Goal: Check status: Check status

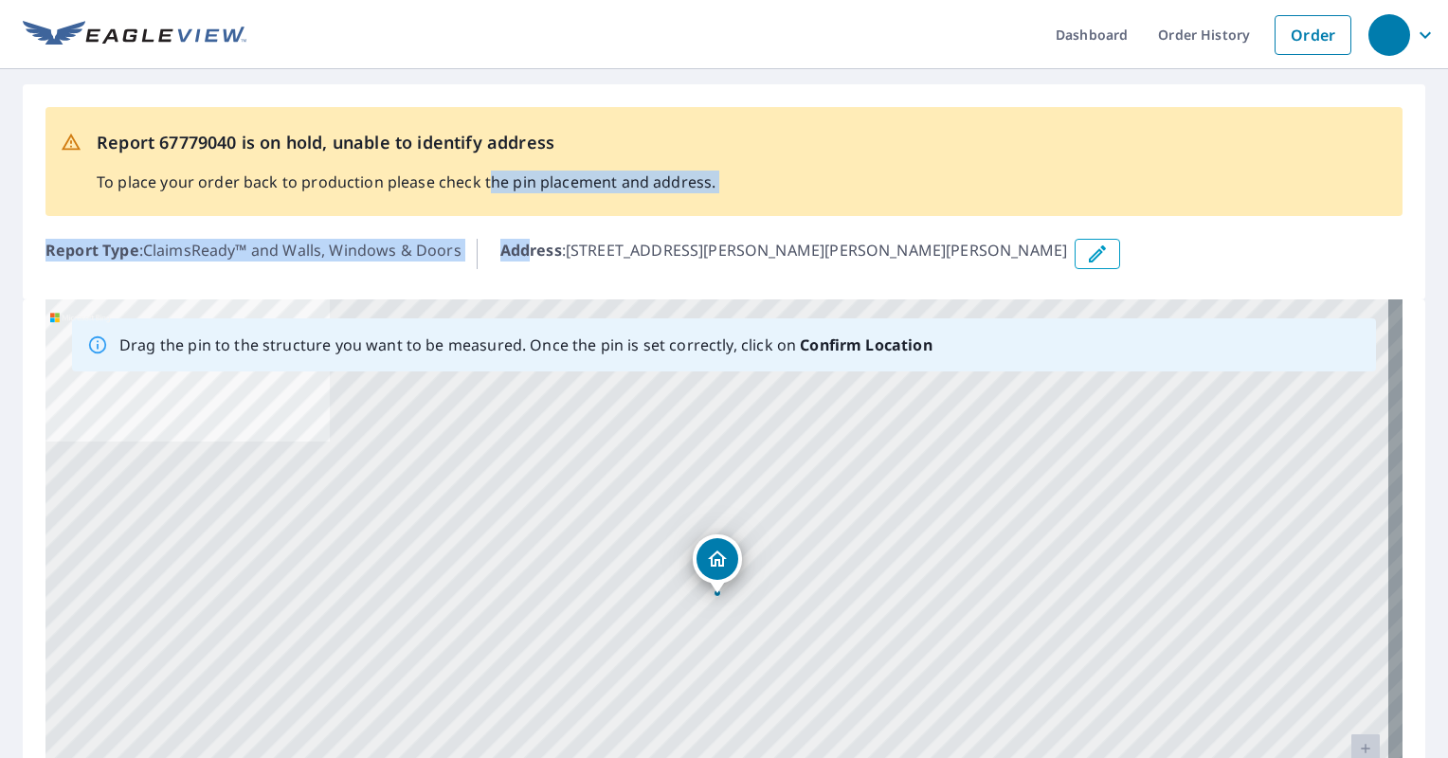
drag, startPoint x: 531, startPoint y: 239, endPoint x: 483, endPoint y: 197, distance: 63.1
click at [483, 197] on div "Report 67779040 is on hold, unable to identify address To place your order back…" at bounding box center [724, 191] width 1402 height 215
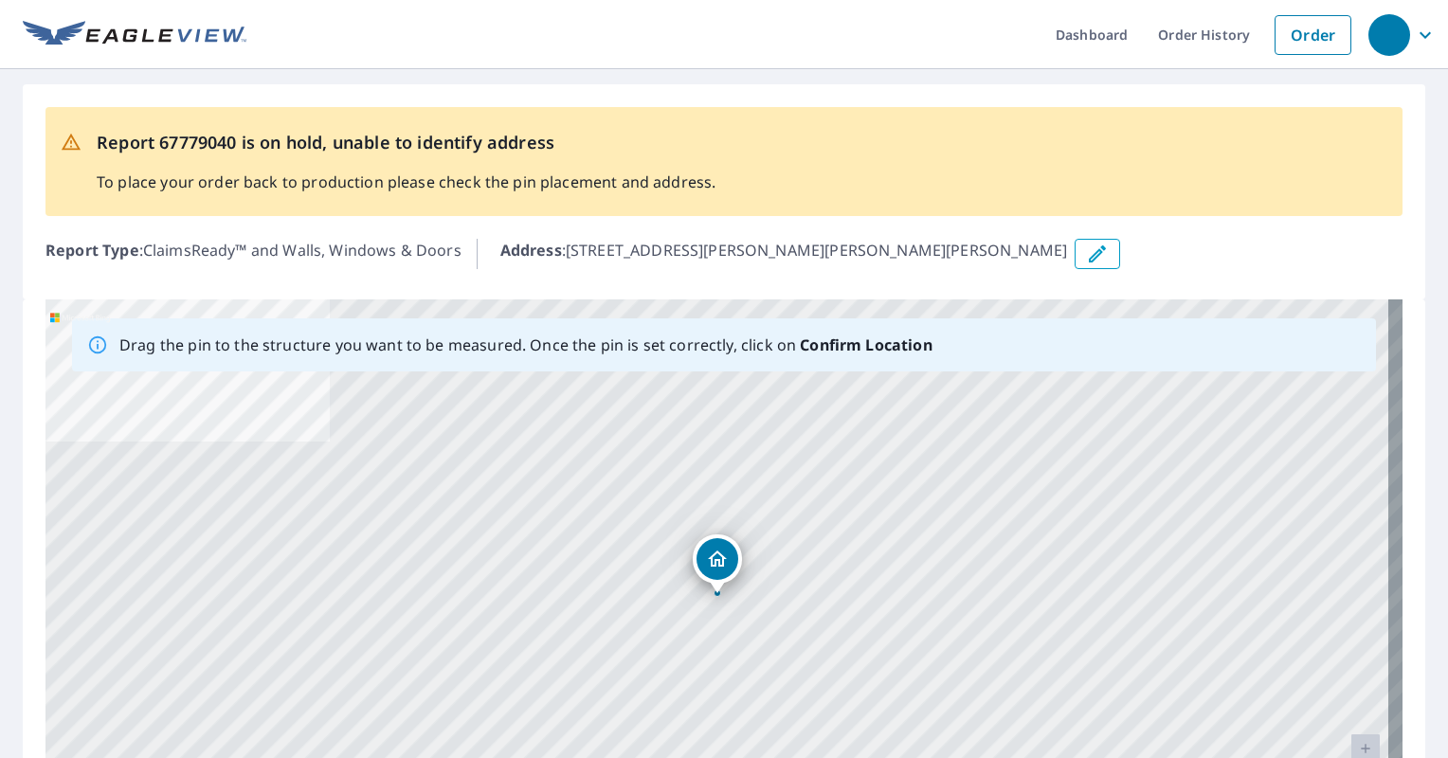
drag, startPoint x: 483, startPoint y: 197, endPoint x: 535, endPoint y: 245, distance: 71.1
click at [535, 245] on b "Address" at bounding box center [531, 250] width 62 height 21
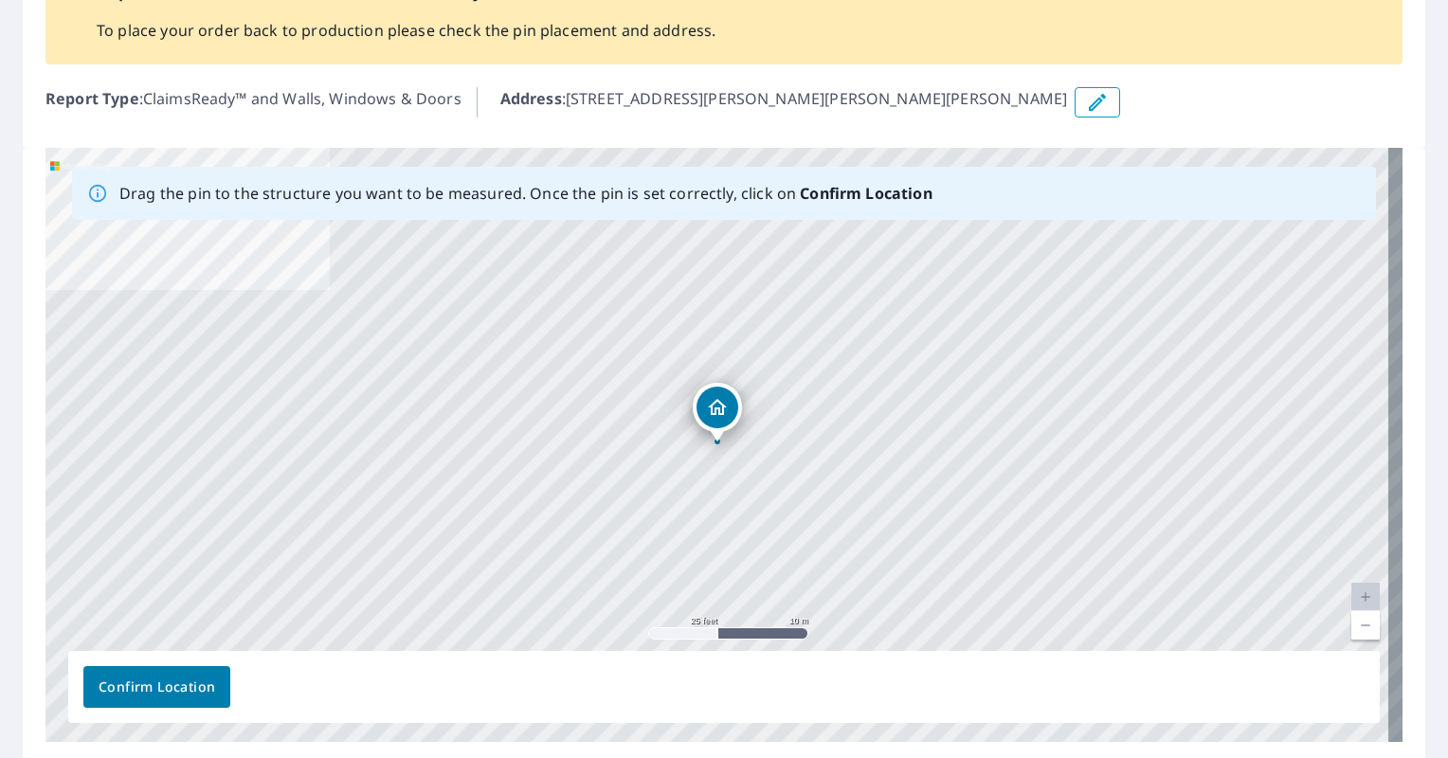
scroll to position [145, 0]
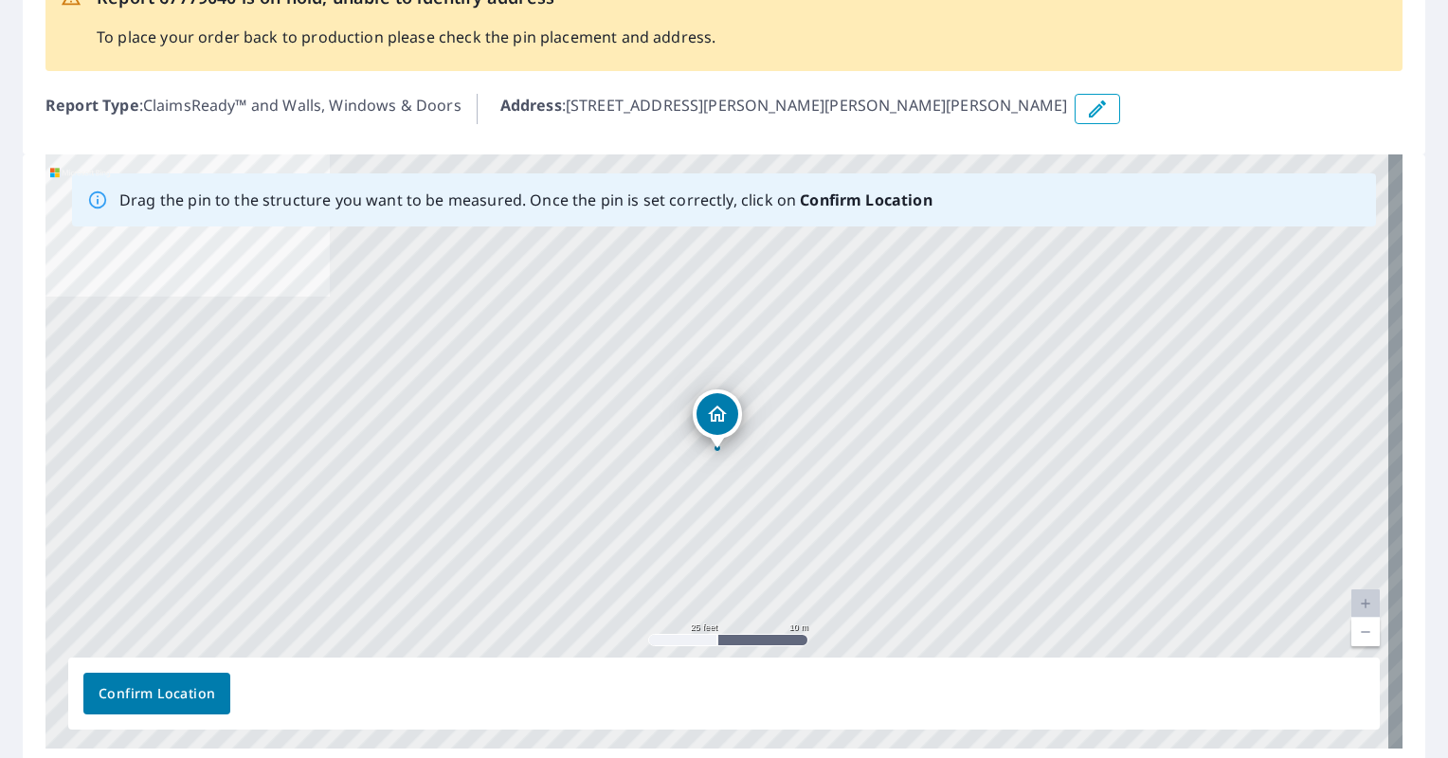
click at [1086, 111] on icon "button" at bounding box center [1097, 109] width 23 height 23
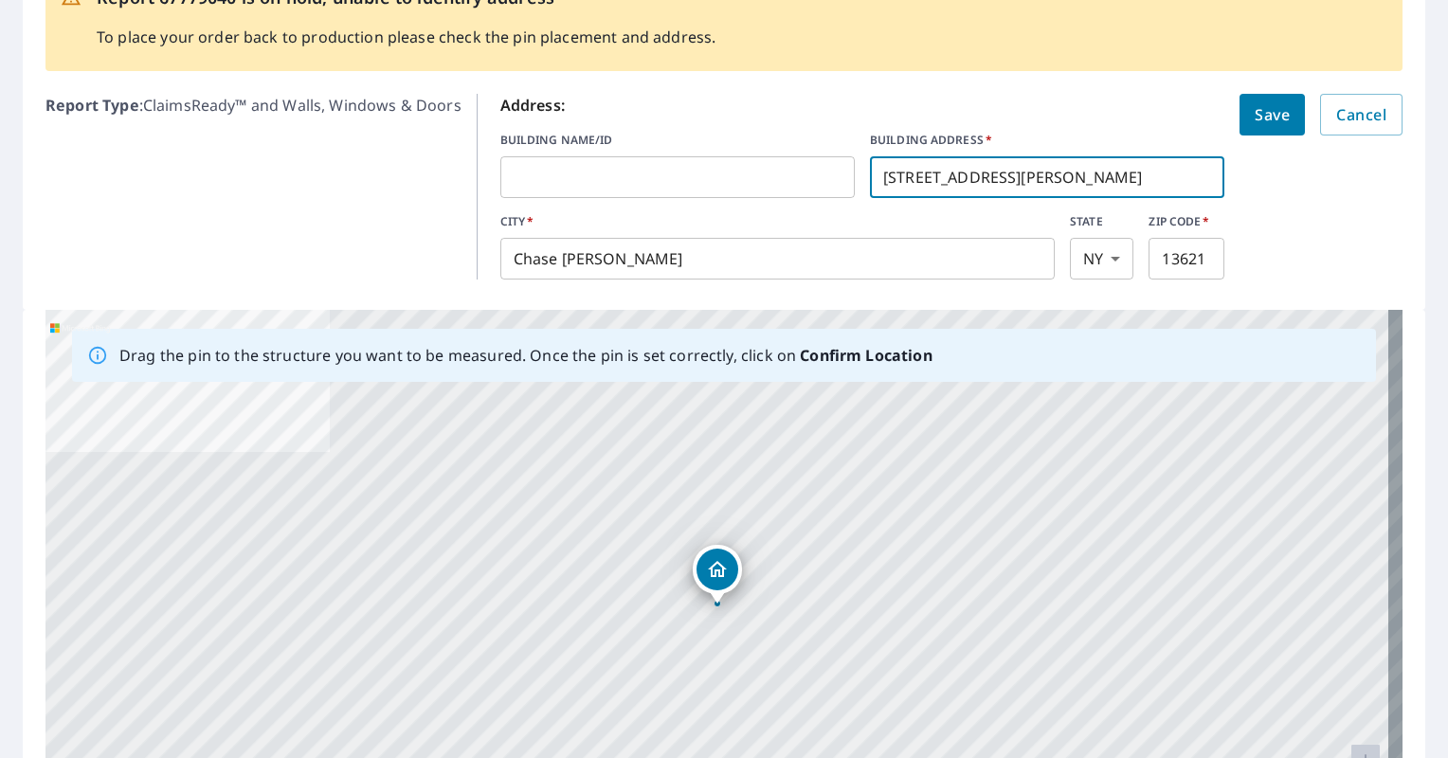
drag, startPoint x: 1047, startPoint y: 188, endPoint x: 735, endPoint y: 189, distance: 311.7
click at [735, 189] on div "BUILDING NAME/ID ​ BUILDING ADDRESS   * [STREET_ADDRESS][PERSON_NAME] ​" at bounding box center [862, 165] width 725 height 66
paste input "[STREET_ADDRESS]"
type input "[STREET_ADDRESS]"
click at [1239, 125] on button "Save" at bounding box center [1271, 115] width 65 height 42
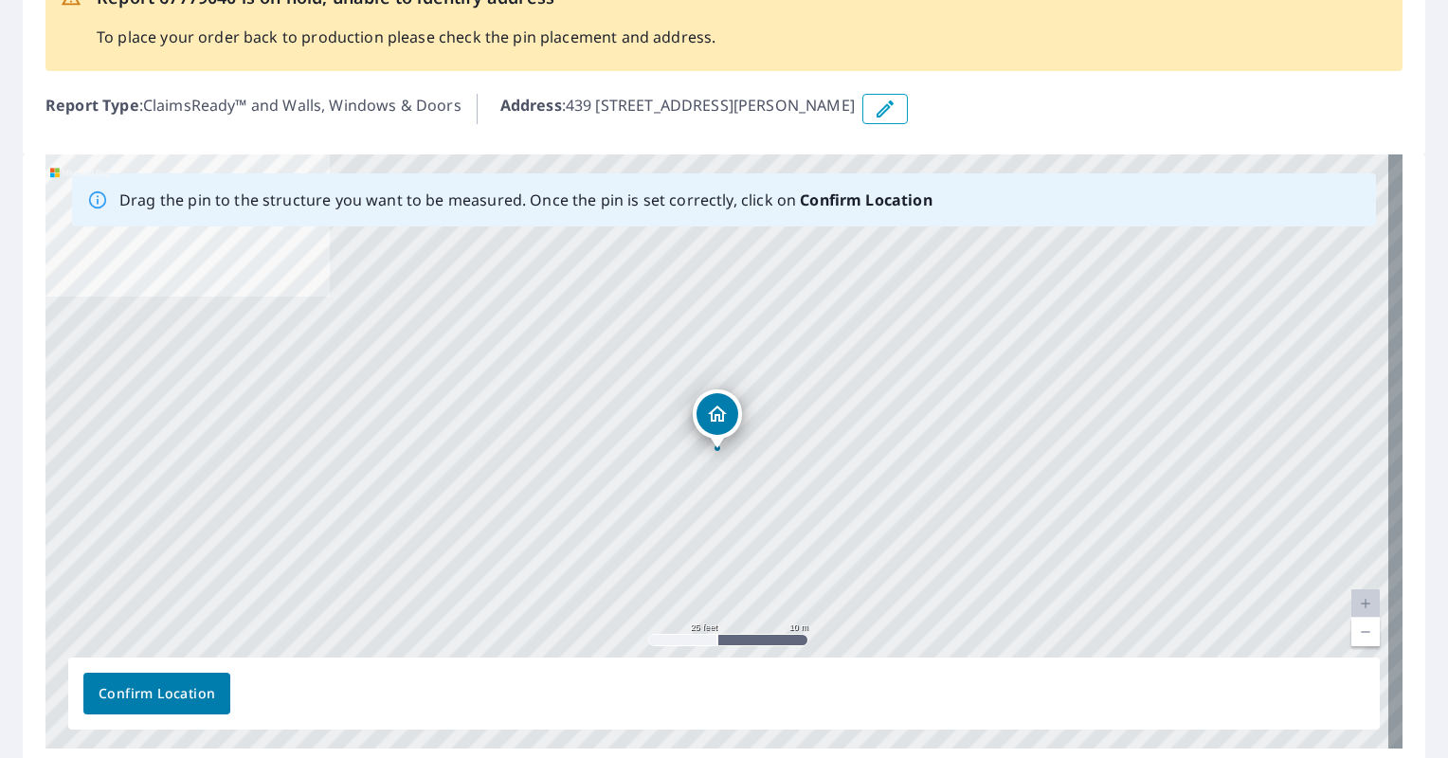
click at [1352, 633] on link "Current Level 20, Zoom Out" at bounding box center [1365, 632] width 28 height 28
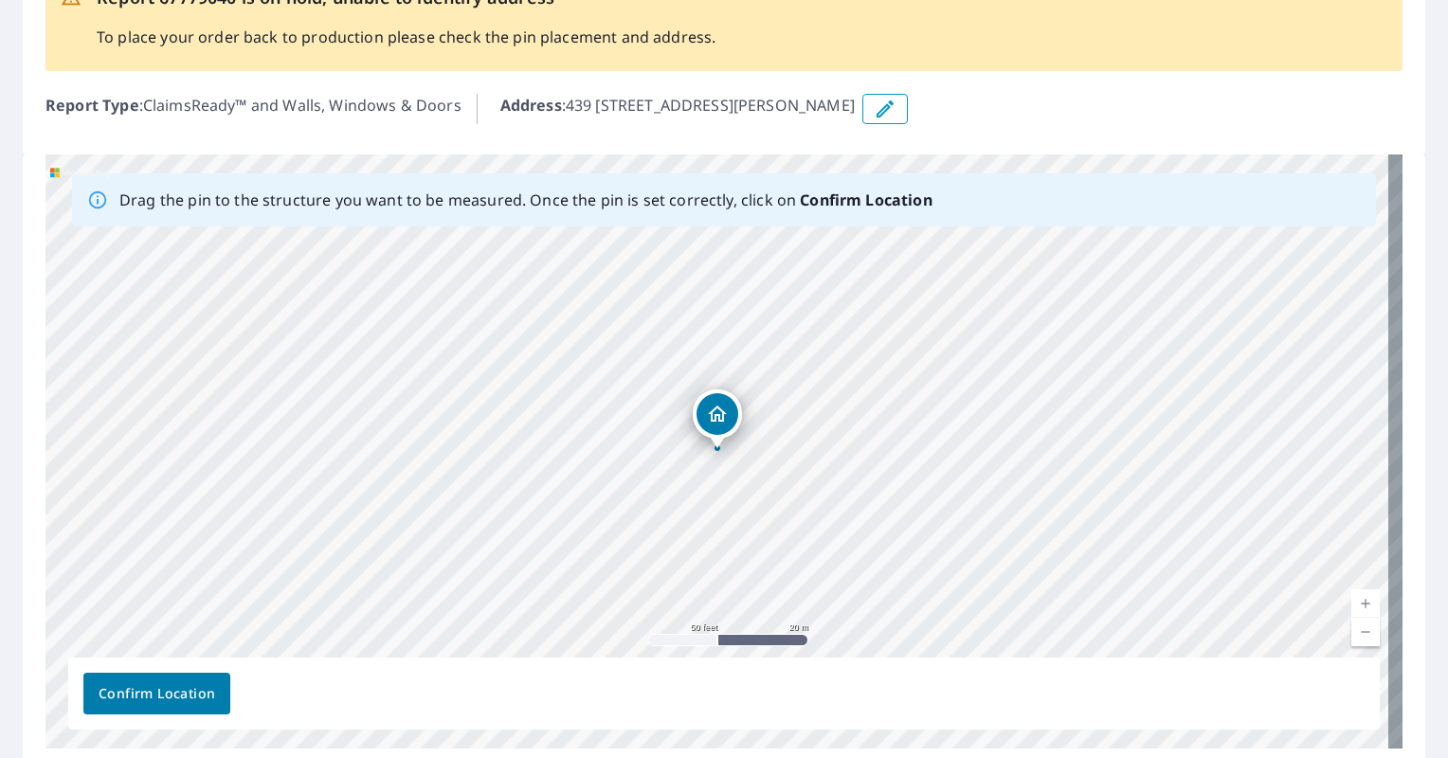
click at [1352, 633] on link "Current Level 19, Zoom Out" at bounding box center [1365, 632] width 28 height 28
click at [1352, 633] on link "Current Level 18, Zoom Out" at bounding box center [1365, 632] width 28 height 28
click at [1352, 633] on link "Current Level 17, Zoom Out" at bounding box center [1365, 632] width 28 height 28
drag, startPoint x: 944, startPoint y: 299, endPoint x: 721, endPoint y: 661, distance: 424.9
click at [721, 661] on div "Drag the pin to the structure you want to be measured. Once the pin is set corr…" at bounding box center [723, 451] width 1357 height 594
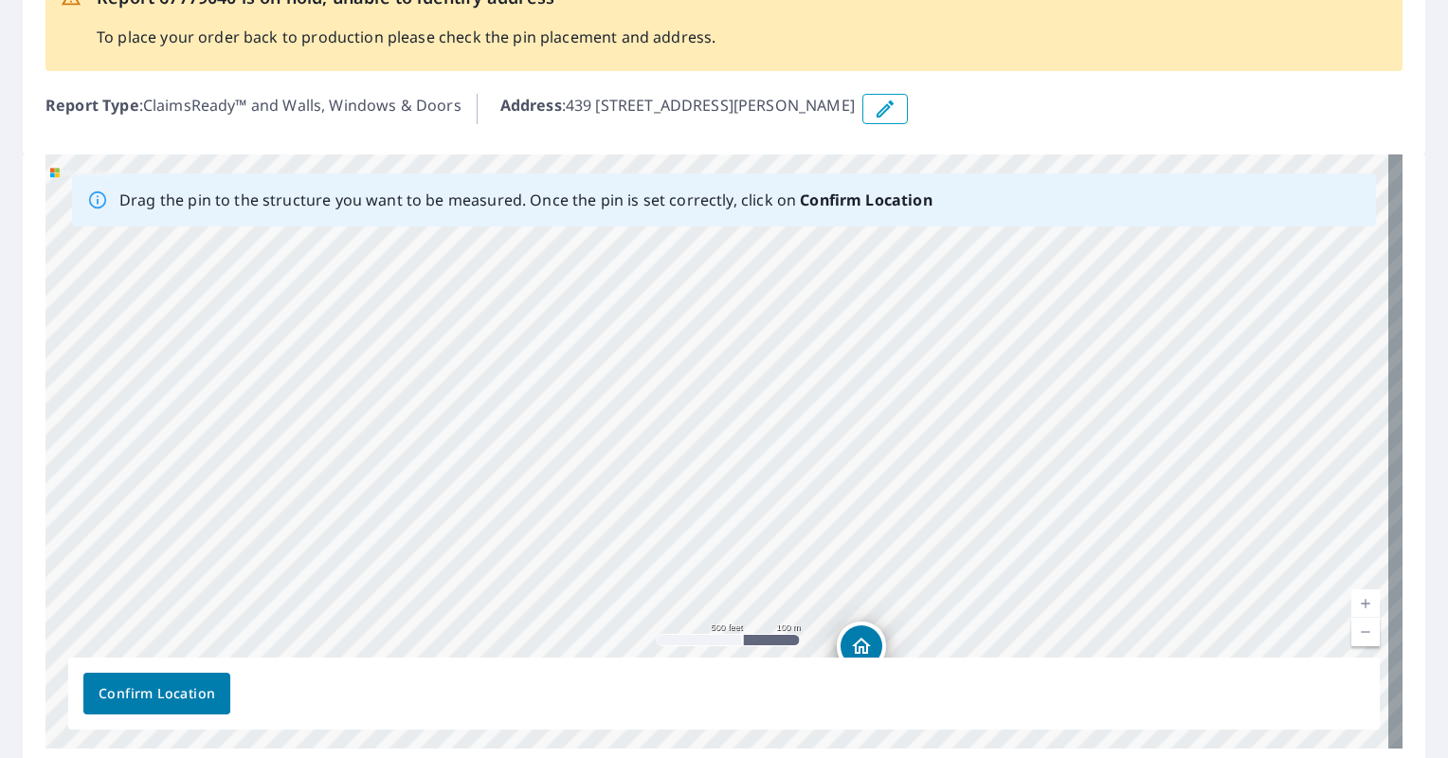
click at [1088, 532] on div "439 [STREET_ADDRESS][PERSON_NAME]" at bounding box center [723, 451] width 1357 height 594
click at [1357, 635] on link "Current Level 16, Zoom Out" at bounding box center [1365, 632] width 28 height 28
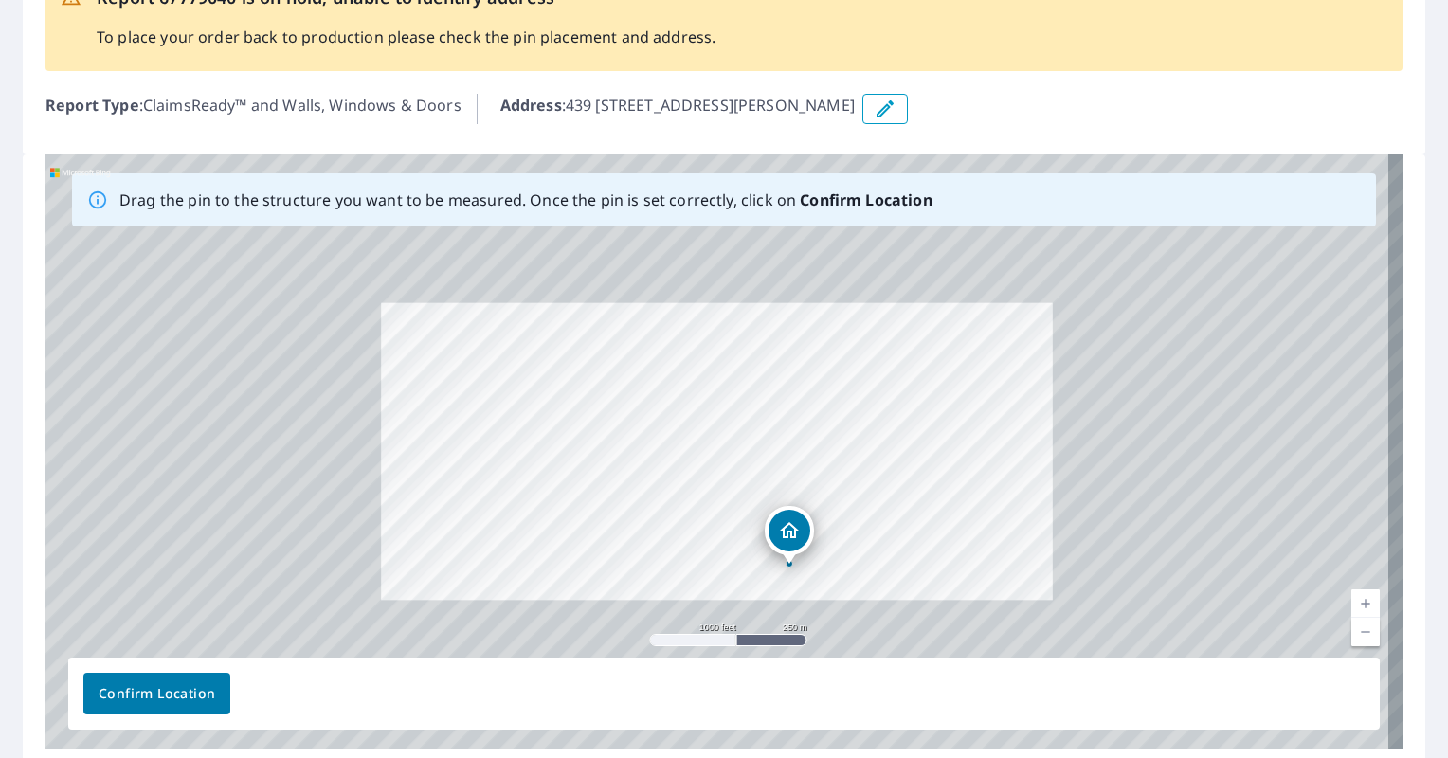
click at [1357, 635] on link "Current Level 15, Zoom Out" at bounding box center [1365, 632] width 28 height 28
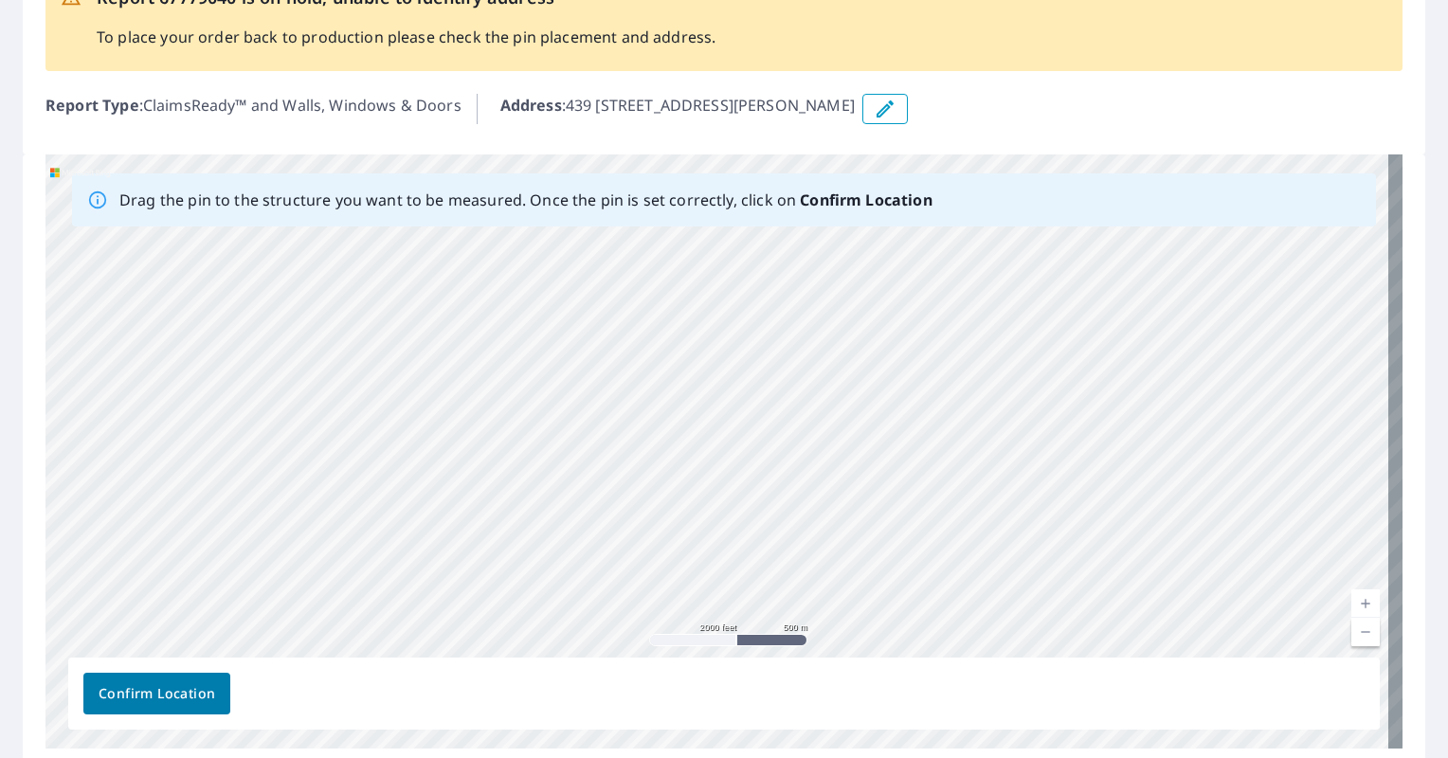
drag, startPoint x: 845, startPoint y: 238, endPoint x: 985, endPoint y: 635, distance: 421.0
click at [985, 635] on div "439 [STREET_ADDRESS][PERSON_NAME]" at bounding box center [723, 451] width 1357 height 594
drag, startPoint x: 838, startPoint y: 351, endPoint x: 856, endPoint y: 512, distance: 162.2
click at [856, 512] on div "439 [STREET_ADDRESS][PERSON_NAME]" at bounding box center [723, 451] width 1357 height 594
click at [887, 523] on div "439 [STREET_ADDRESS][PERSON_NAME]" at bounding box center [723, 451] width 1357 height 594
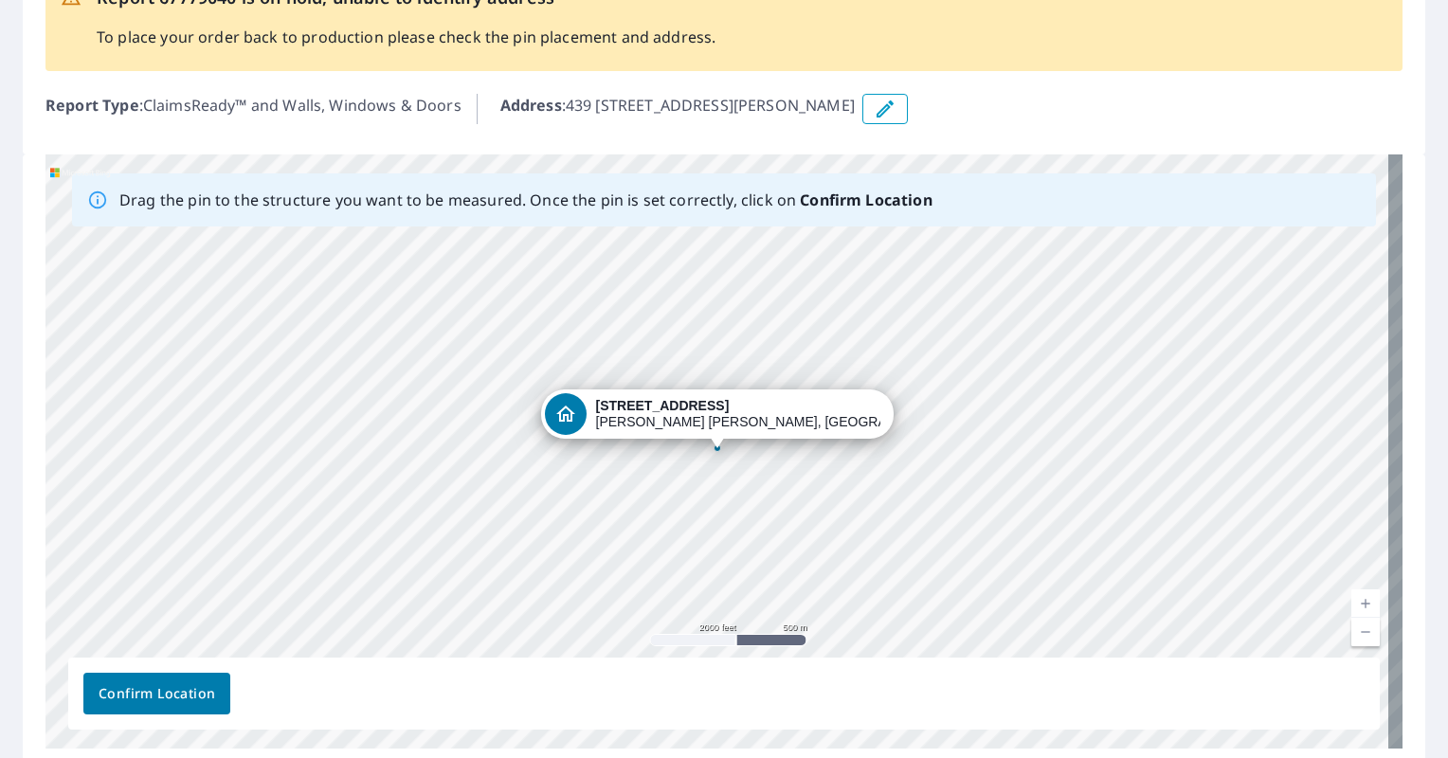
click at [1351, 602] on link "Current Level 14, Zoom In" at bounding box center [1365, 603] width 28 height 28
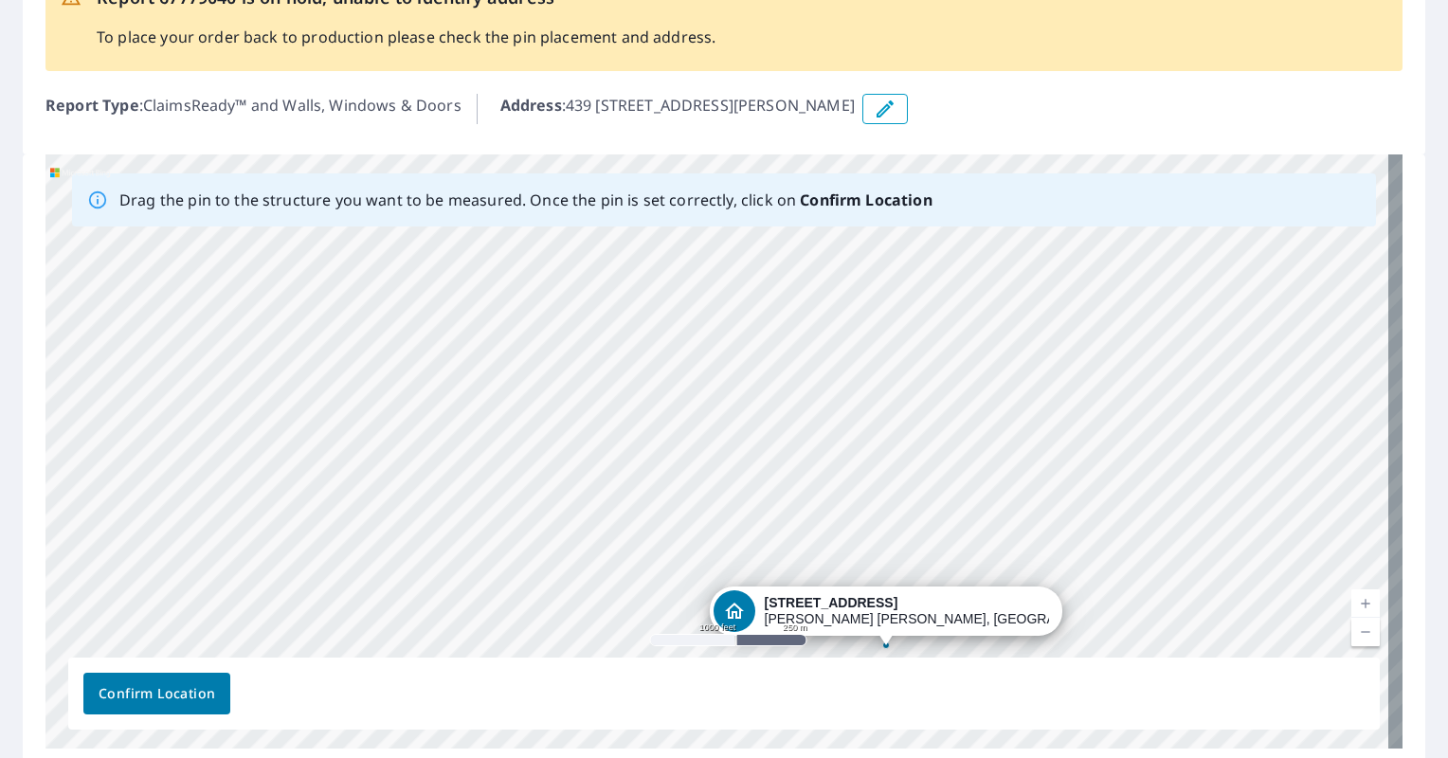
drag, startPoint x: 907, startPoint y: 362, endPoint x: 1075, endPoint y: 559, distance: 259.4
click at [1075, 559] on div "439 [STREET_ADDRESS][PERSON_NAME]" at bounding box center [723, 451] width 1357 height 594
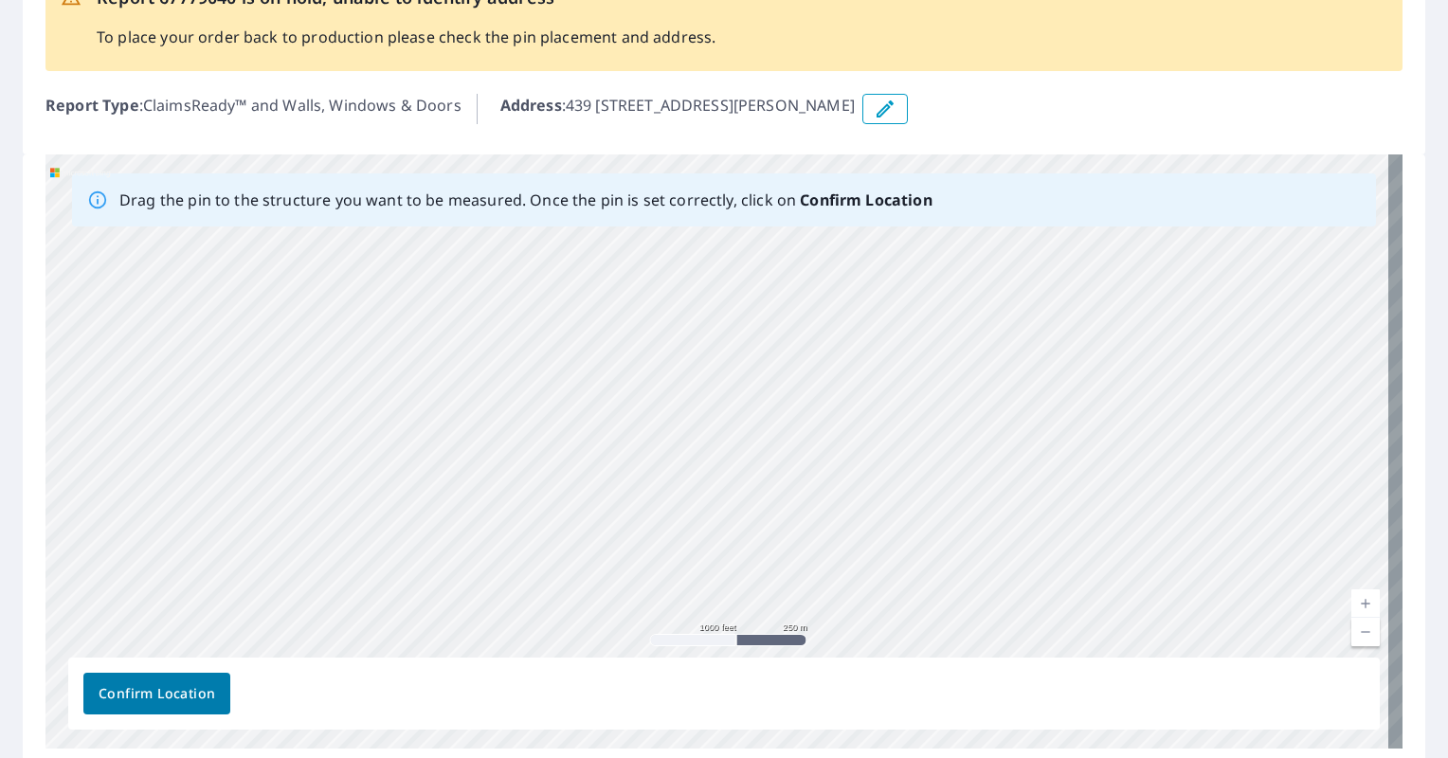
drag, startPoint x: 993, startPoint y: 398, endPoint x: 915, endPoint y: 645, distance: 259.2
click at [915, 645] on div "439 [STREET_ADDRESS][PERSON_NAME]" at bounding box center [723, 451] width 1357 height 594
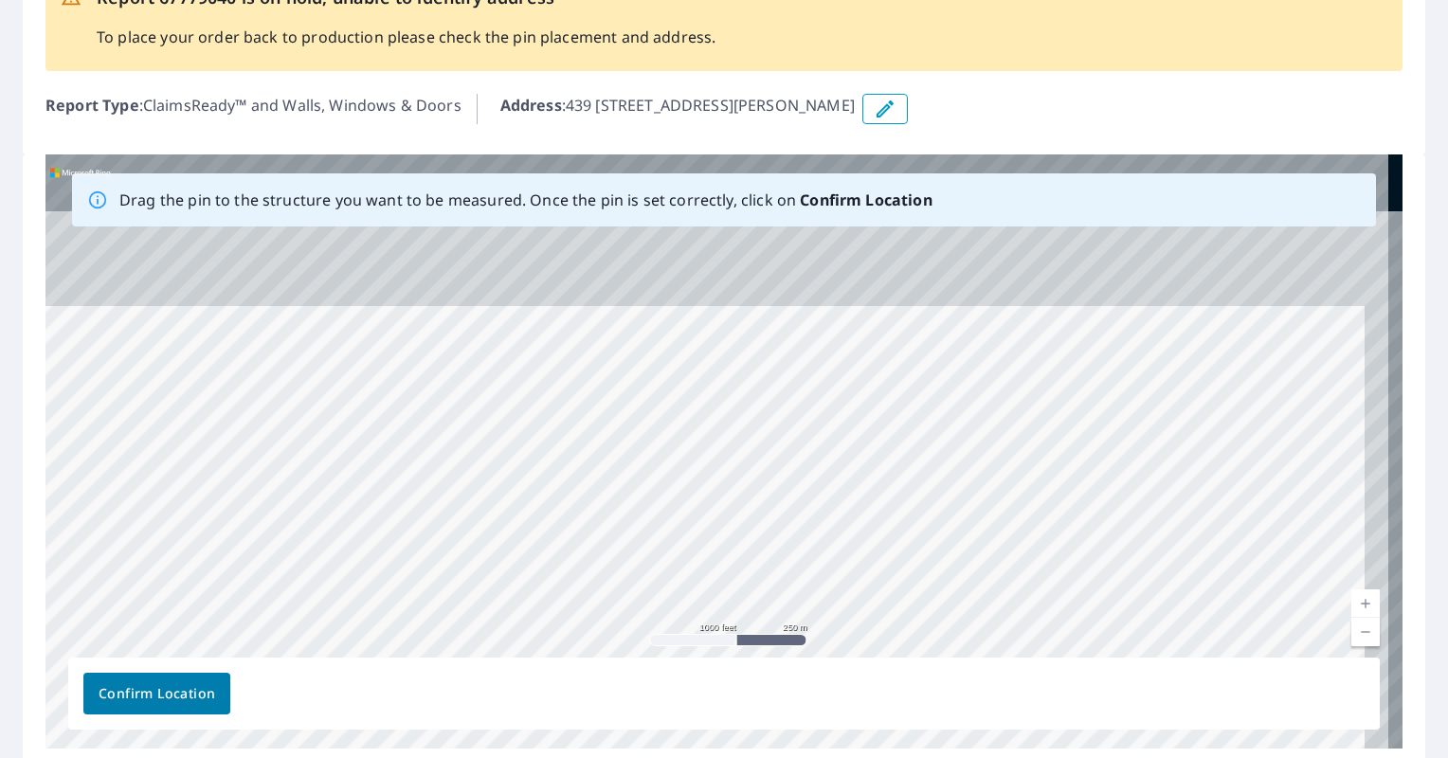
drag, startPoint x: 963, startPoint y: 407, endPoint x: 940, endPoint y: 606, distance: 200.3
click at [940, 606] on div "439 [STREET_ADDRESS][PERSON_NAME]" at bounding box center [723, 451] width 1357 height 594
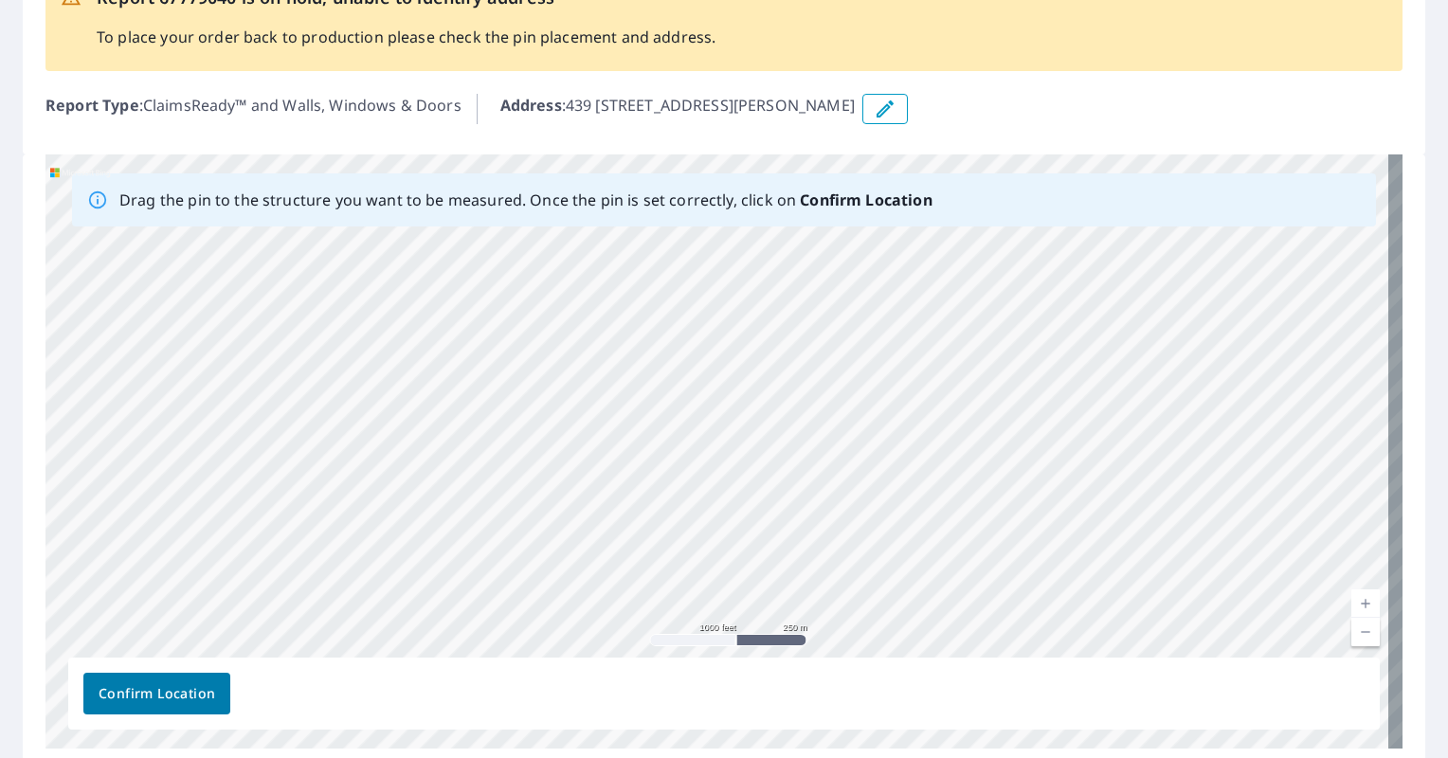
drag, startPoint x: 955, startPoint y: 421, endPoint x: 1022, endPoint y: 618, distance: 208.2
click at [1022, 618] on div "439 [STREET_ADDRESS][PERSON_NAME]" at bounding box center [723, 451] width 1357 height 594
drag, startPoint x: 933, startPoint y: 372, endPoint x: 1065, endPoint y: 521, distance: 198.7
click at [1065, 521] on div "439 [STREET_ADDRESS][PERSON_NAME]" at bounding box center [723, 451] width 1357 height 594
drag, startPoint x: 927, startPoint y: 315, endPoint x: 856, endPoint y: 371, distance: 89.7
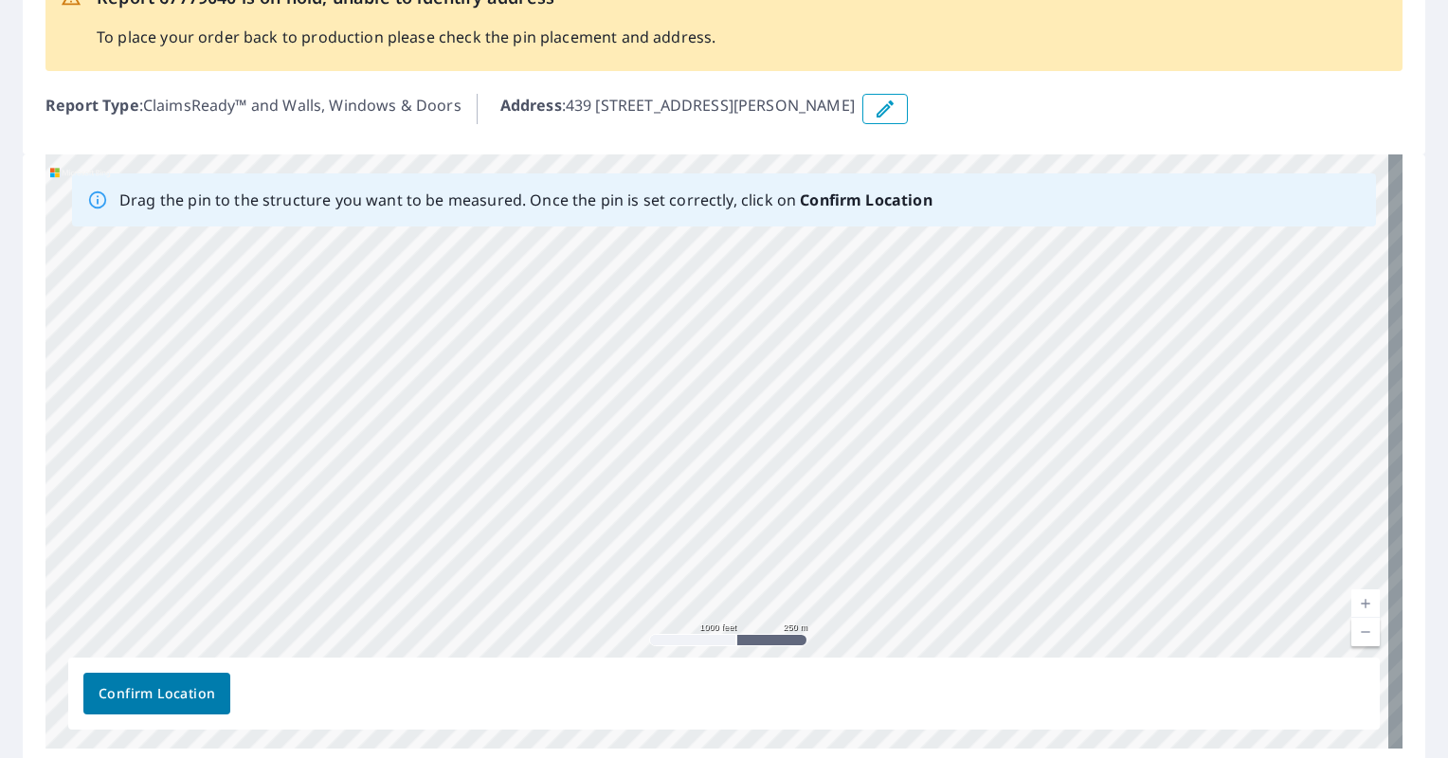
click at [856, 371] on div "439 [STREET_ADDRESS][PERSON_NAME]" at bounding box center [723, 451] width 1357 height 594
click at [1353, 600] on link "Current Level 15, Zoom In" at bounding box center [1365, 603] width 28 height 28
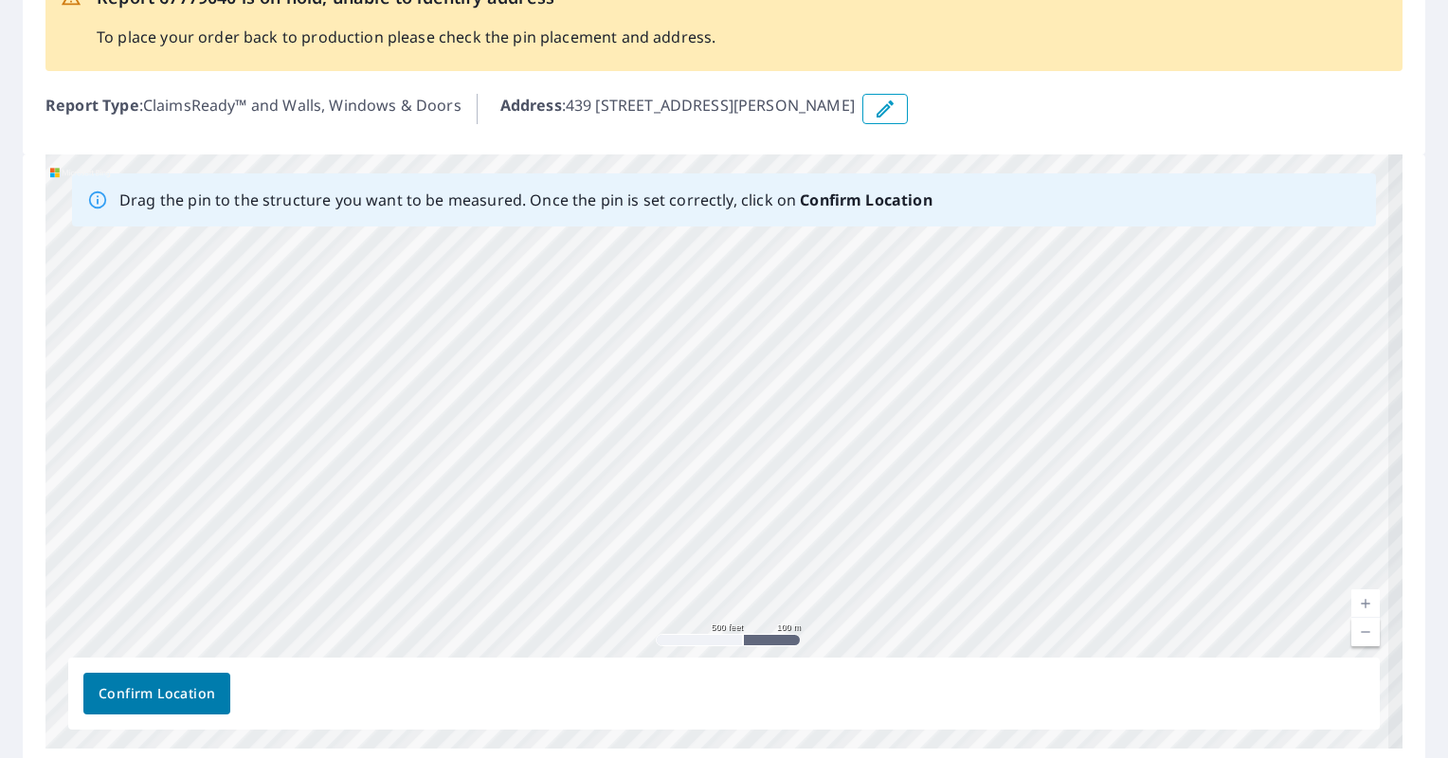
click at [1353, 600] on link "Current Level 16, Zoom In" at bounding box center [1365, 603] width 28 height 28
click at [1353, 600] on link "Current Level 17, Zoom In" at bounding box center [1365, 603] width 28 height 28
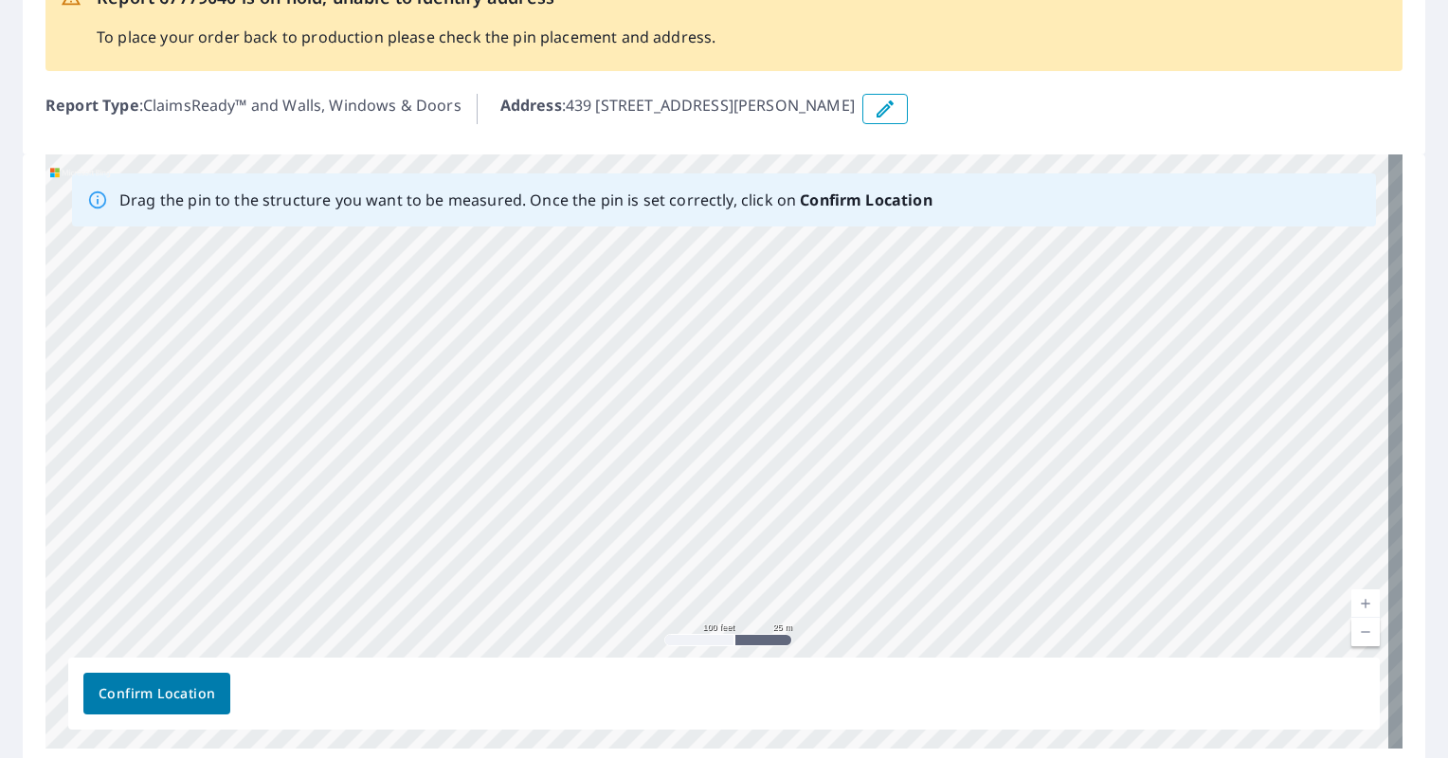
drag, startPoint x: 599, startPoint y: 294, endPoint x: 743, endPoint y: 621, distance: 357.2
click at [743, 621] on div "439 [STREET_ADDRESS][PERSON_NAME]" at bounding box center [723, 451] width 1357 height 594
drag, startPoint x: 670, startPoint y: 320, endPoint x: 777, endPoint y: 612, distance: 310.8
click at [777, 612] on div "439 [STREET_ADDRESS][PERSON_NAME]" at bounding box center [723, 451] width 1357 height 594
drag, startPoint x: 713, startPoint y: 337, endPoint x: 743, endPoint y: 519, distance: 184.3
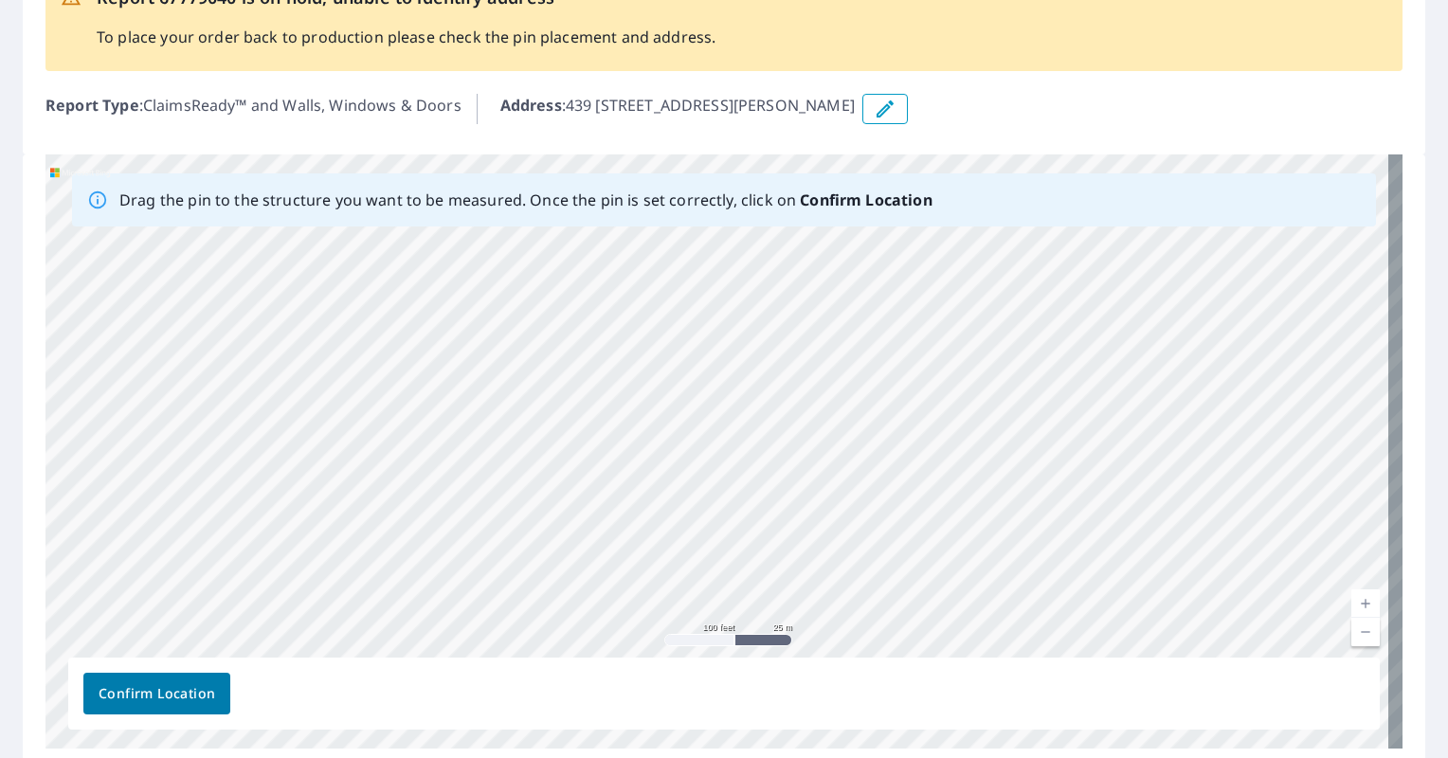
click at [743, 519] on div "439 [STREET_ADDRESS][PERSON_NAME]" at bounding box center [723, 451] width 1357 height 594
drag, startPoint x: 705, startPoint y: 413, endPoint x: 719, endPoint y: 476, distance: 64.1
click at [719, 476] on div "439 [STREET_ADDRESS][PERSON_NAME]" at bounding box center [723, 451] width 1357 height 594
click at [1355, 599] on link "Current Level 18, Zoom In" at bounding box center [1365, 603] width 28 height 28
drag, startPoint x: 838, startPoint y: 392, endPoint x: 895, endPoint y: 254, distance: 149.9
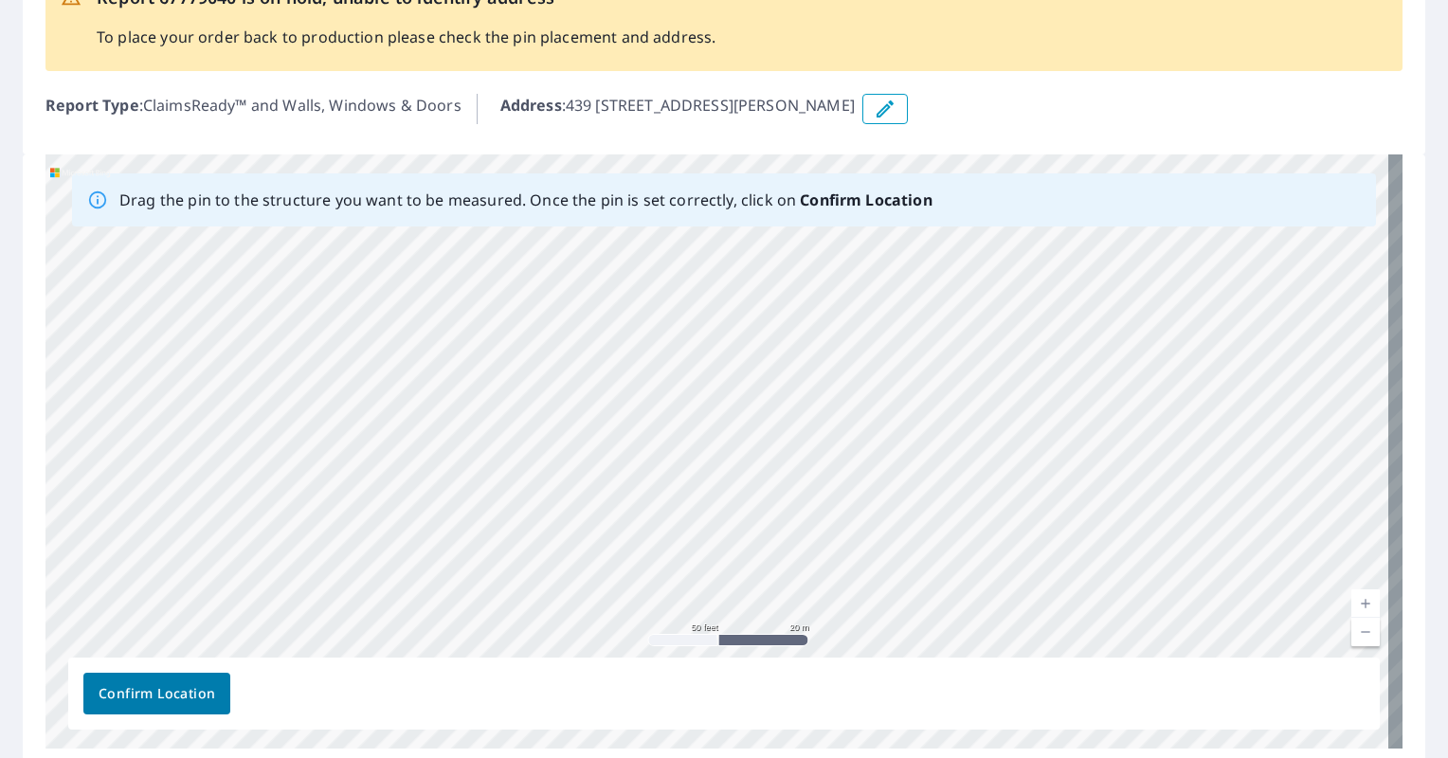
click at [895, 254] on div "439 [STREET_ADDRESS][PERSON_NAME]" at bounding box center [723, 451] width 1357 height 594
click at [650, 444] on div "439 [STREET_ADDRESS][PERSON_NAME]" at bounding box center [723, 451] width 1357 height 594
click at [764, 352] on div "439 [STREET_ADDRESS][PERSON_NAME]" at bounding box center [723, 451] width 1357 height 594
click at [1351, 628] on link "Current Level 19, Zoom Out" at bounding box center [1365, 632] width 28 height 28
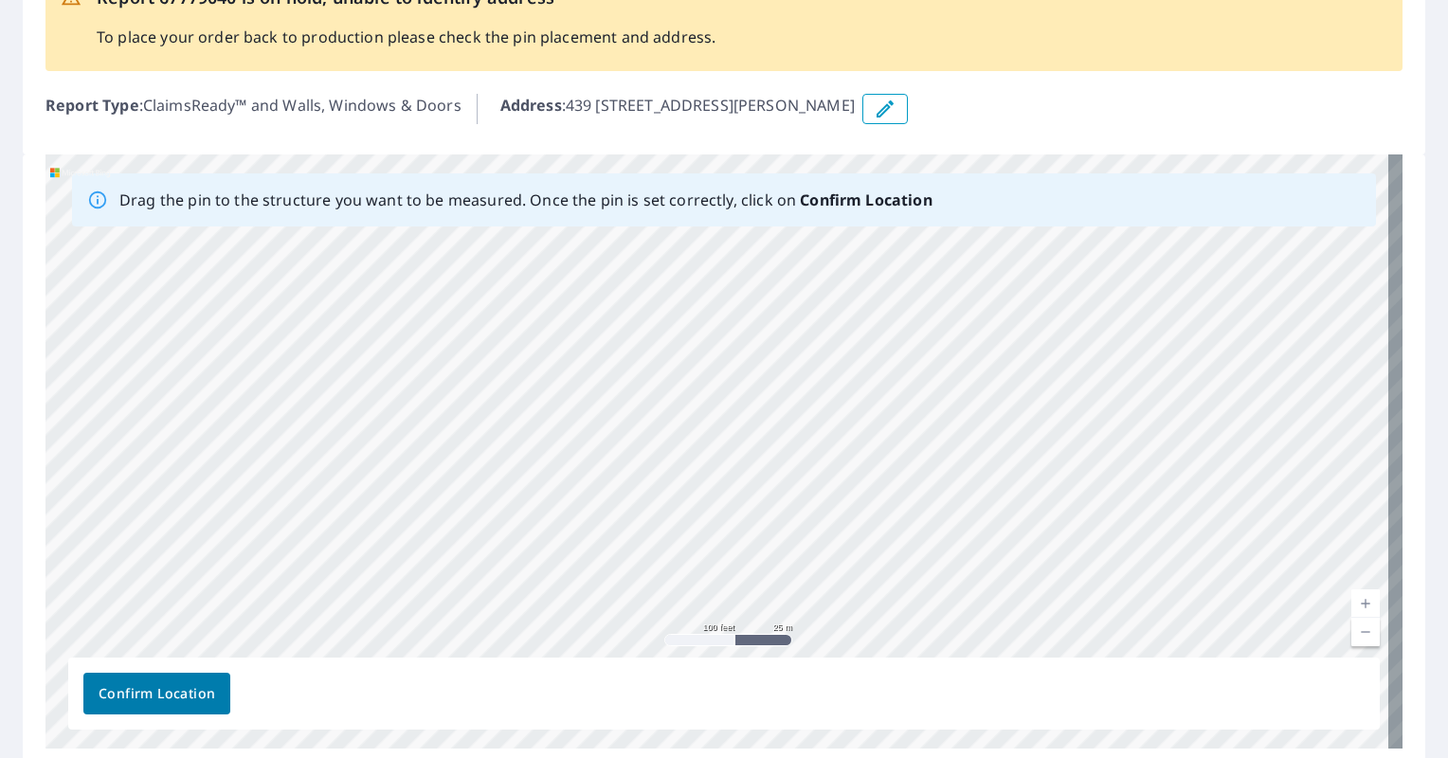
click at [1351, 628] on link "Current Level 18, Zoom Out" at bounding box center [1365, 632] width 28 height 28
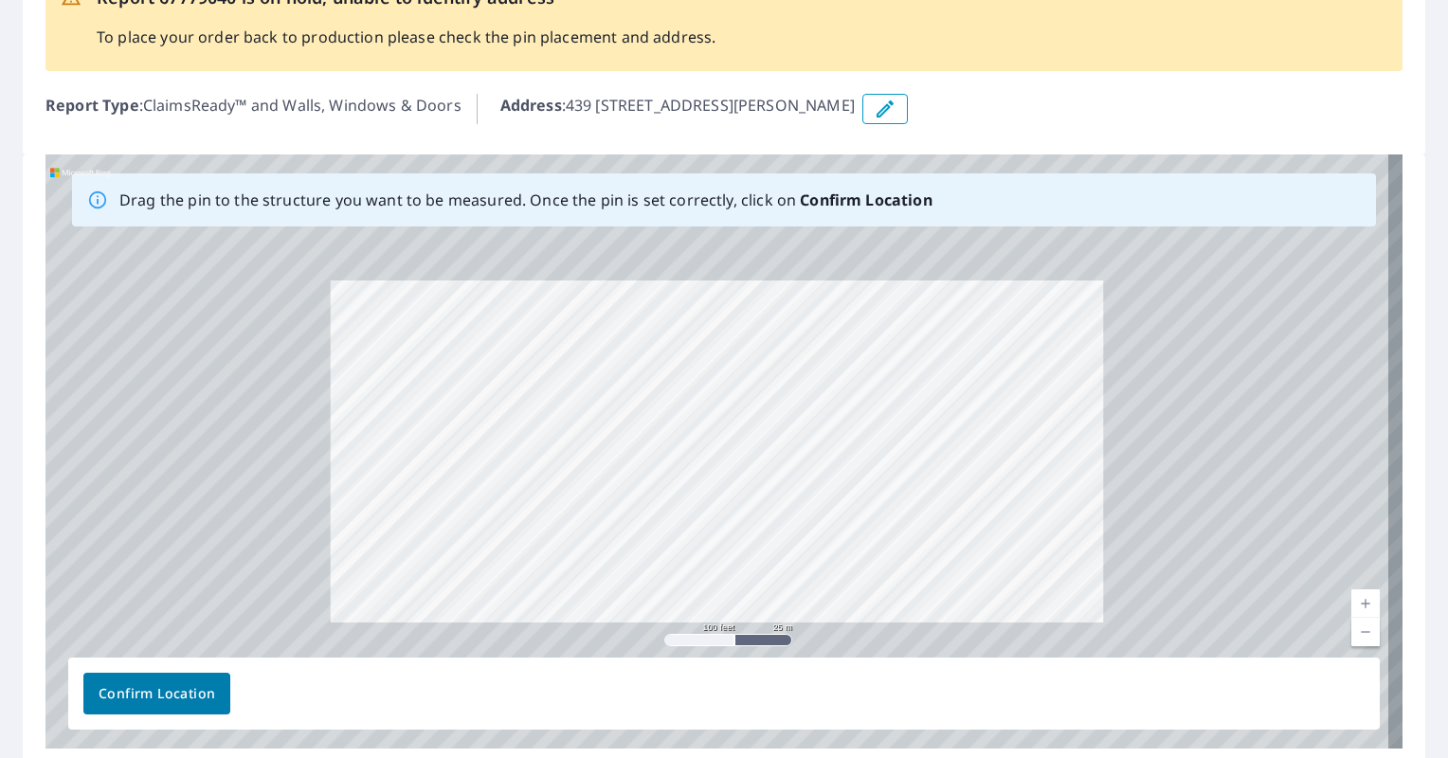
click at [1351, 628] on link "Current Level 18, Zoom Out" at bounding box center [1365, 632] width 28 height 28
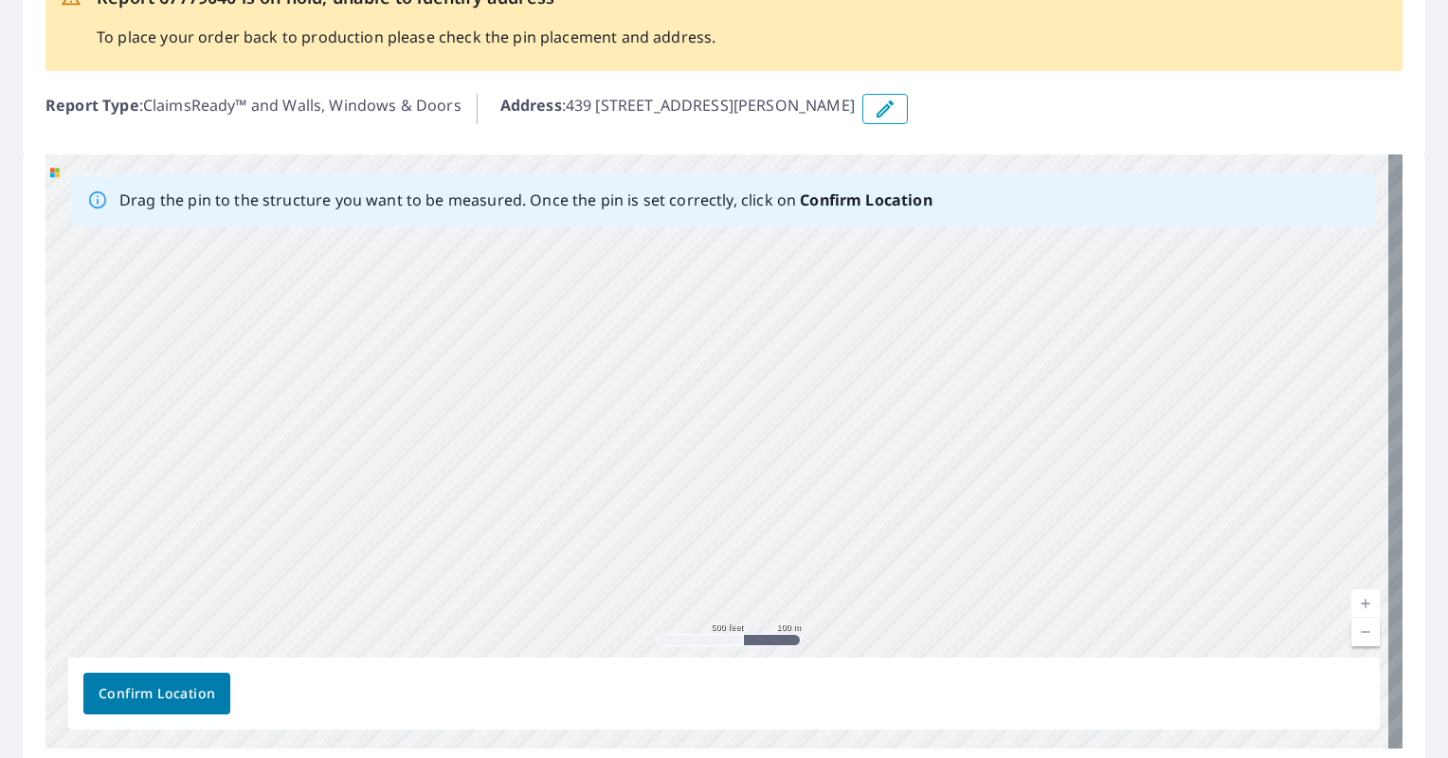
drag, startPoint x: 983, startPoint y: 523, endPoint x: 921, endPoint y: 318, distance: 214.0
click at [921, 318] on div "439 [STREET_ADDRESS][PERSON_NAME]" at bounding box center [723, 451] width 1357 height 594
click at [637, 246] on div "439 [STREET_ADDRESS][PERSON_NAME]" at bounding box center [723, 451] width 1357 height 594
click at [645, 247] on div "439 [STREET_ADDRESS][PERSON_NAME]" at bounding box center [723, 451] width 1357 height 594
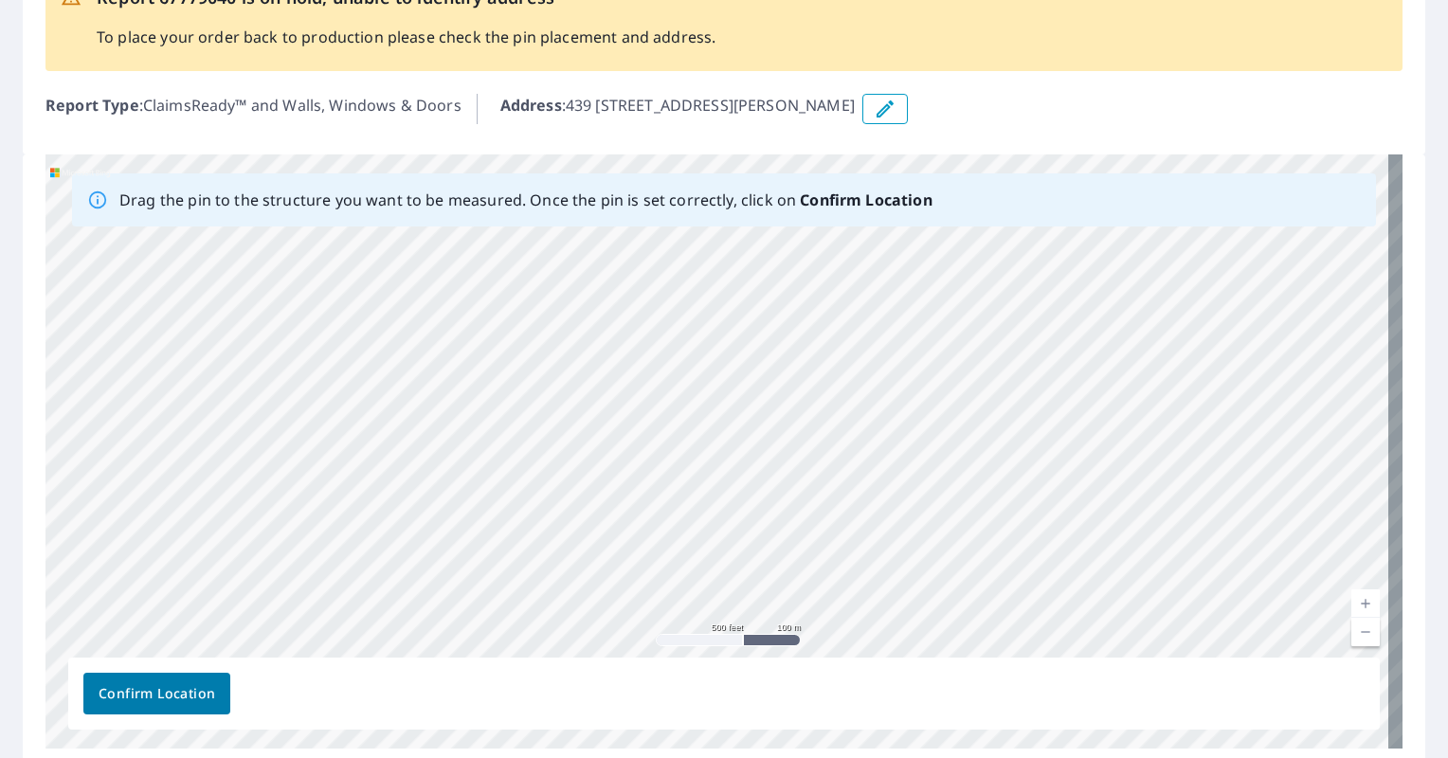
click at [1352, 633] on link "Current Level 16, Zoom Out" at bounding box center [1365, 632] width 28 height 28
click at [1352, 633] on link "Current Level 15, Zoom Out" at bounding box center [1365, 632] width 28 height 28
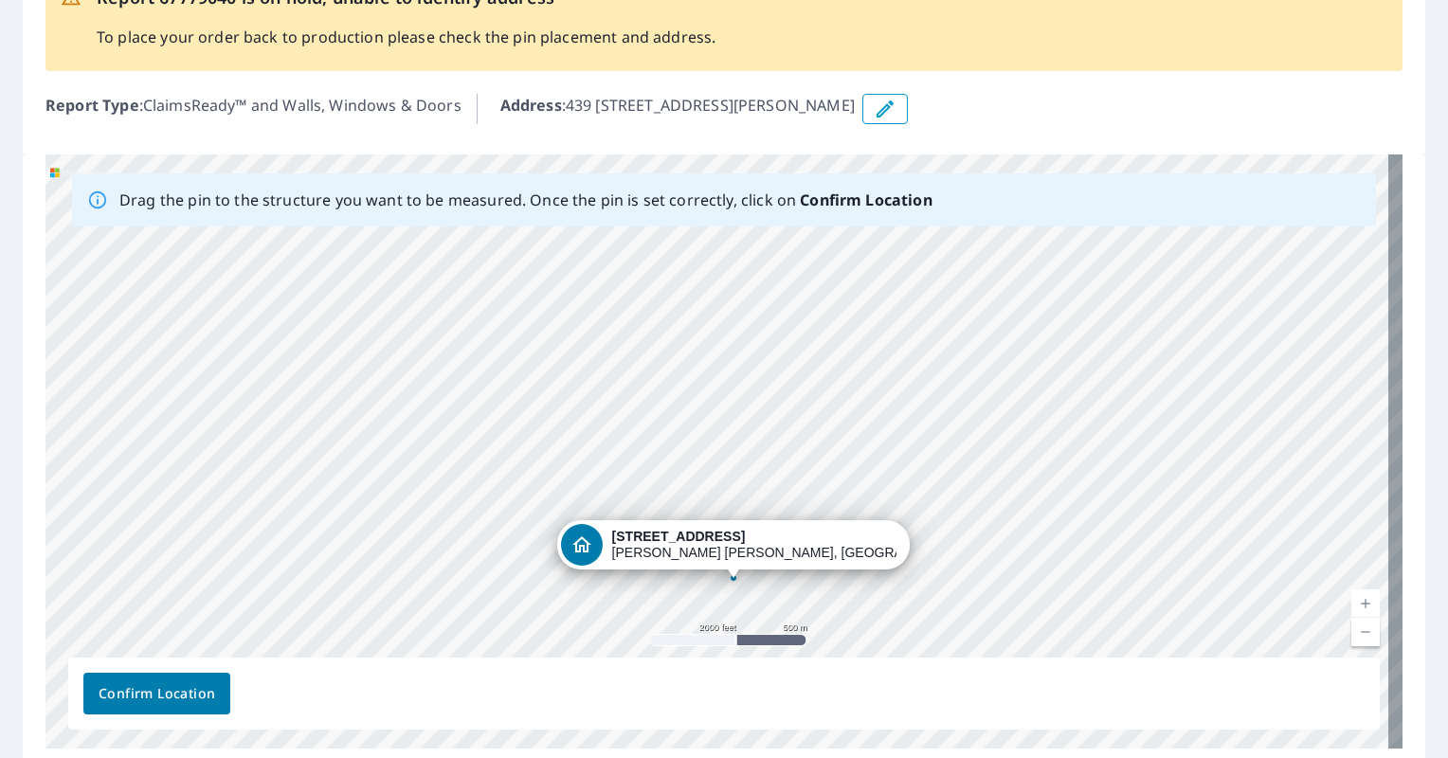
drag, startPoint x: 932, startPoint y: 561, endPoint x: 846, endPoint y: 201, distance: 370.2
click at [846, 201] on div "Drag the pin to the structure you want to be measured. Once the pin is set corr…" at bounding box center [723, 451] width 1357 height 594
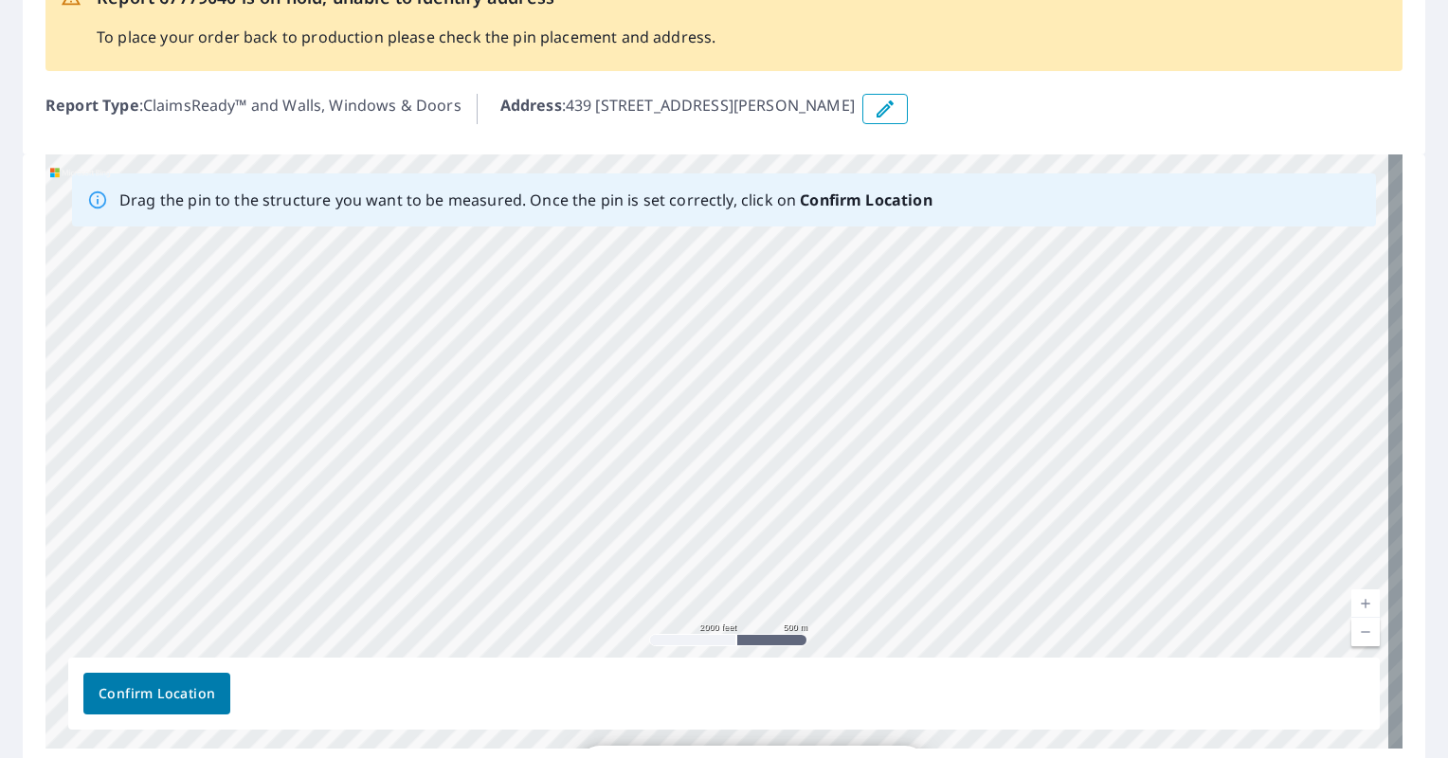
click at [864, 395] on div "439 [STREET_ADDRESS][PERSON_NAME]" at bounding box center [723, 451] width 1357 height 594
click at [1359, 633] on link "Current Level 14, Zoom Out" at bounding box center [1365, 632] width 28 height 28
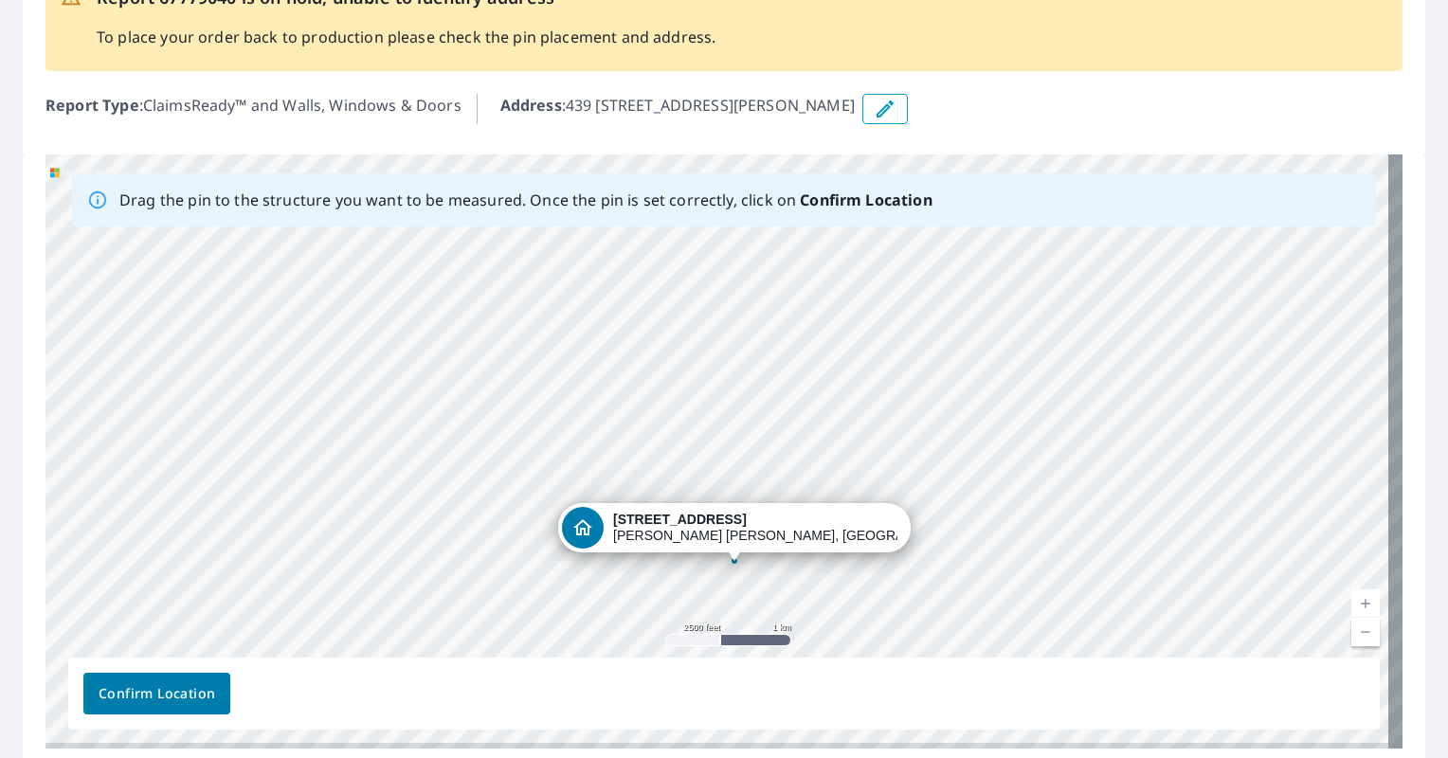
drag, startPoint x: 958, startPoint y: 527, endPoint x: 958, endPoint y: 459, distance: 68.2
click at [958, 459] on div "439 [STREET_ADDRESS][PERSON_NAME]" at bounding box center [723, 451] width 1357 height 594
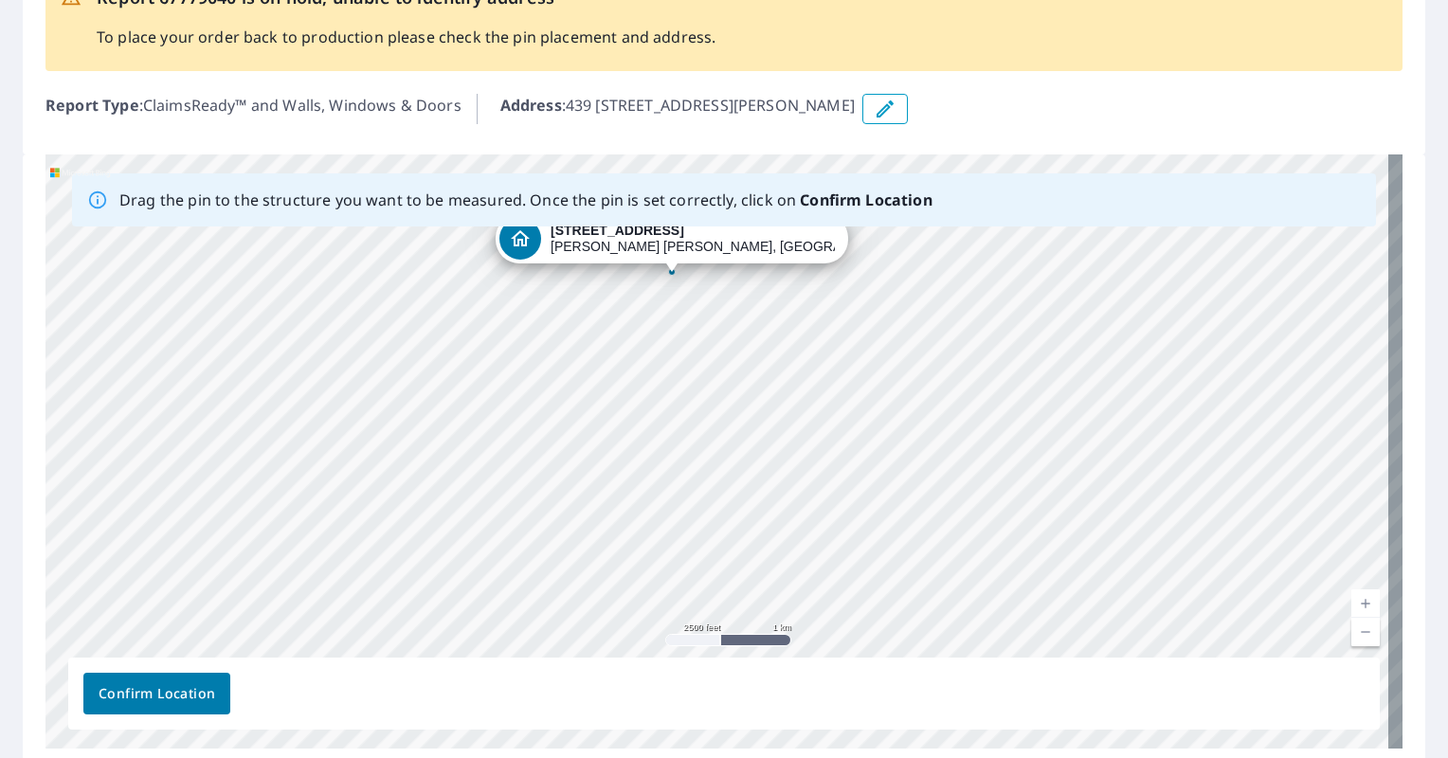
drag, startPoint x: 733, startPoint y: 556, endPoint x: 671, endPoint y: 271, distance: 292.0
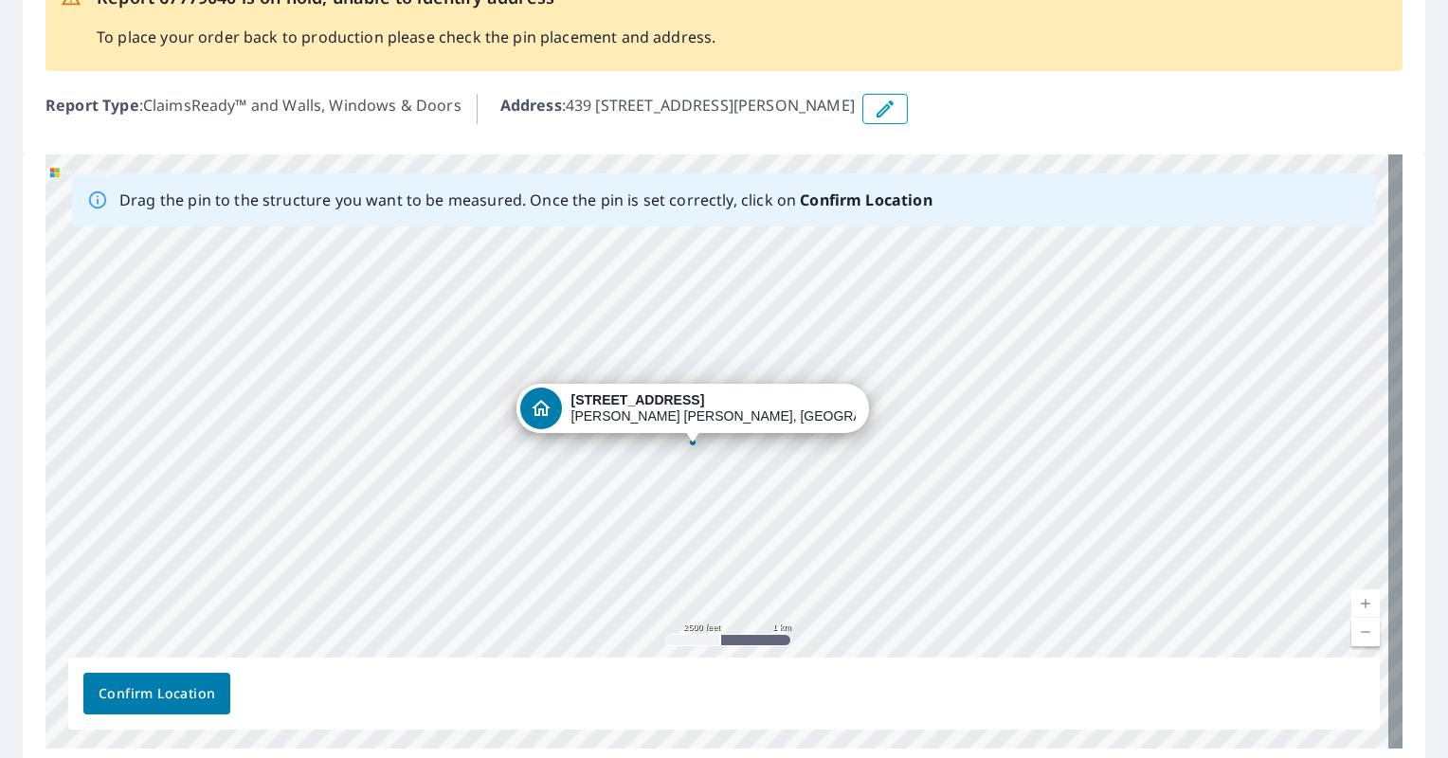
drag, startPoint x: 743, startPoint y: 321, endPoint x: 720, endPoint y: 282, distance: 45.0
click at [720, 282] on div "439 [STREET_ADDRESS][PERSON_NAME]" at bounding box center [723, 451] width 1357 height 594
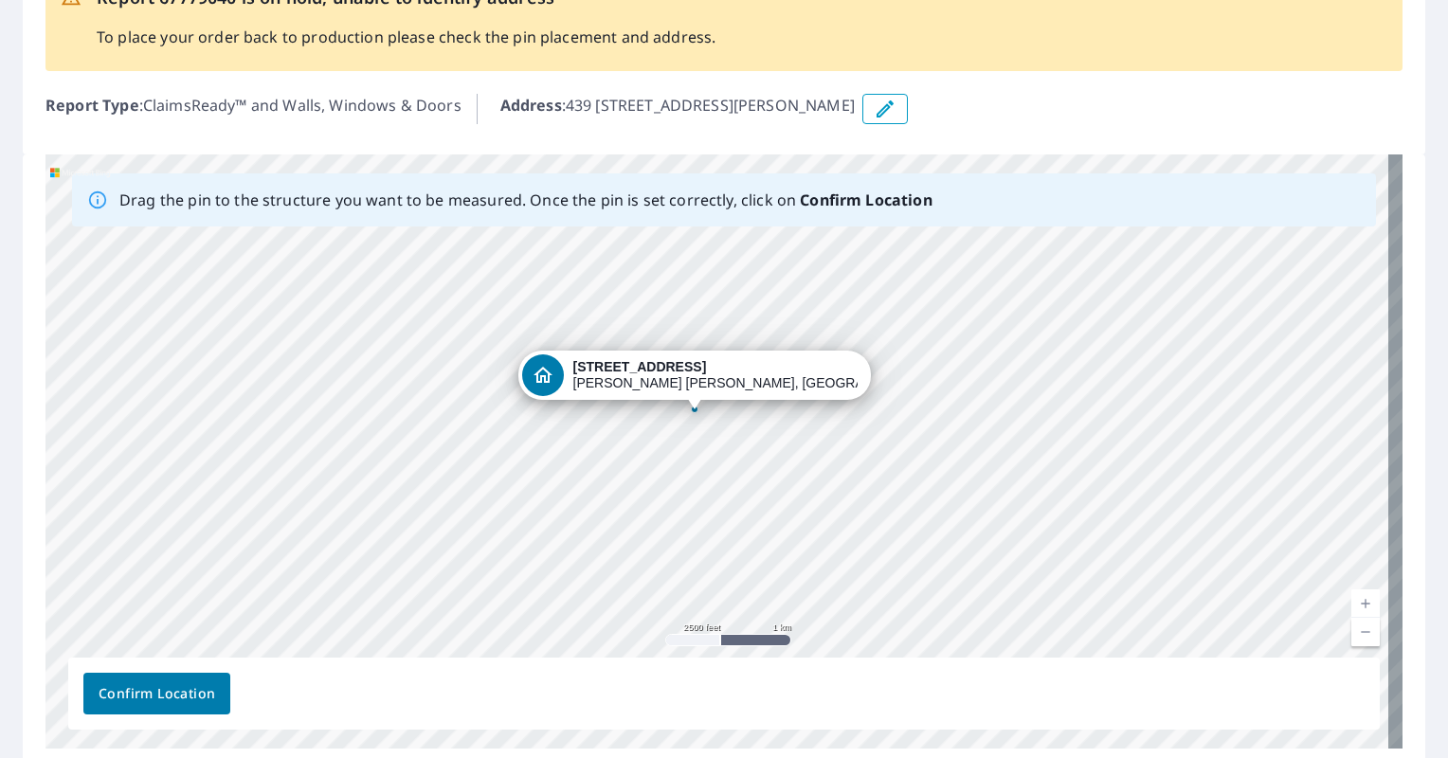
click at [1351, 600] on link "Current Level 13, Zoom In" at bounding box center [1365, 603] width 28 height 28
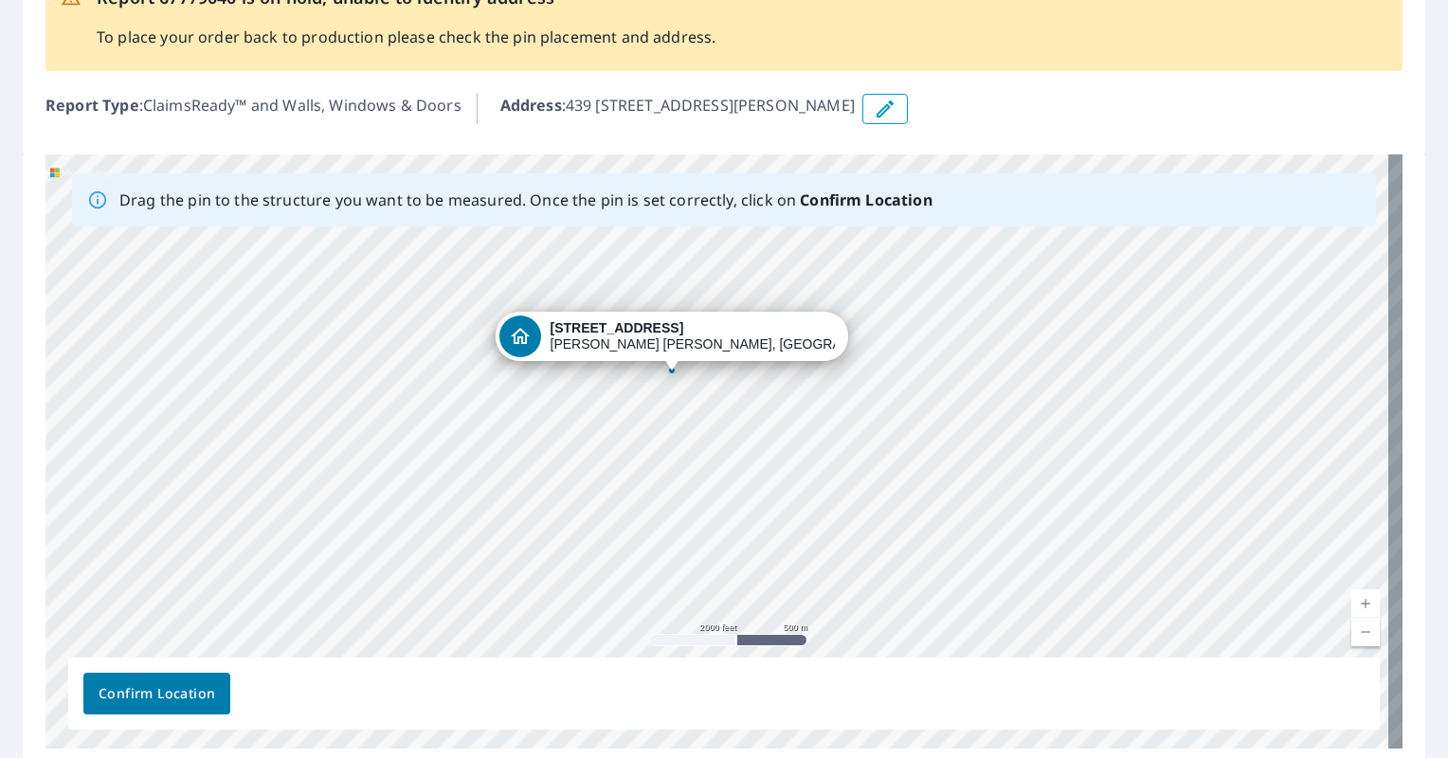
click at [1351, 600] on link "Current Level 14, Zoom In" at bounding box center [1365, 603] width 28 height 28
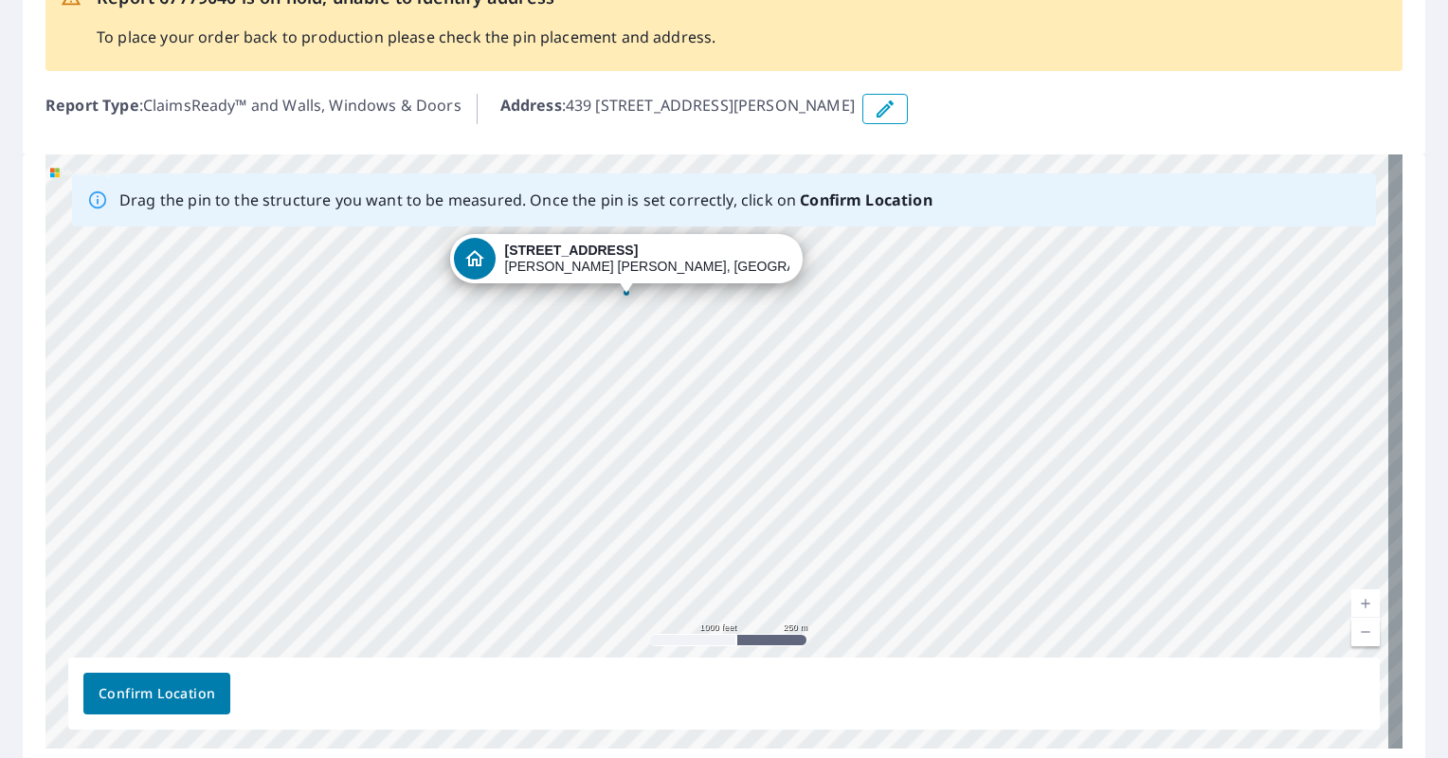
click at [1351, 600] on link "Current Level 15, Zoom In" at bounding box center [1365, 603] width 28 height 28
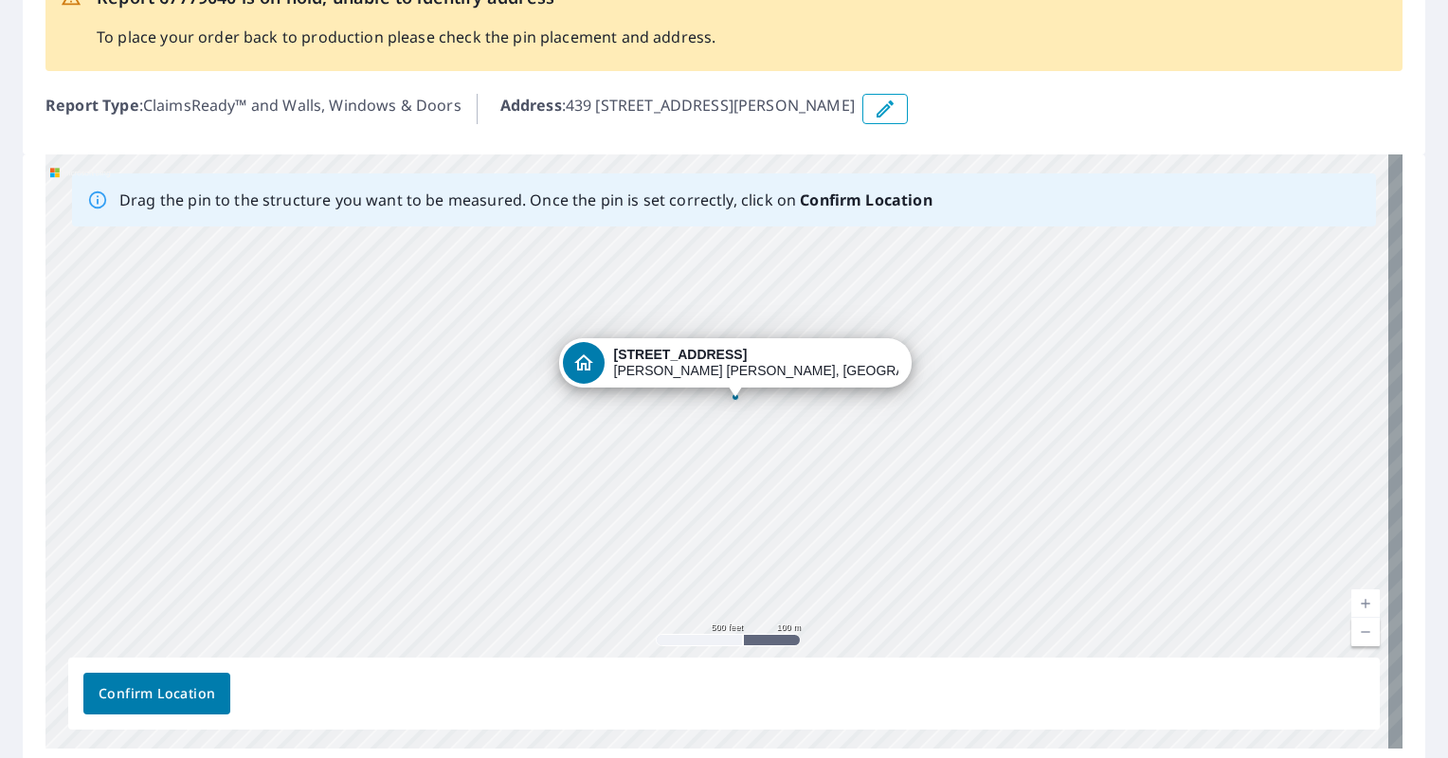
drag, startPoint x: 728, startPoint y: 316, endPoint x: 930, endPoint y: 610, distance: 356.9
click at [930, 610] on div "439 [STREET_ADDRESS][PERSON_NAME]" at bounding box center [723, 451] width 1357 height 594
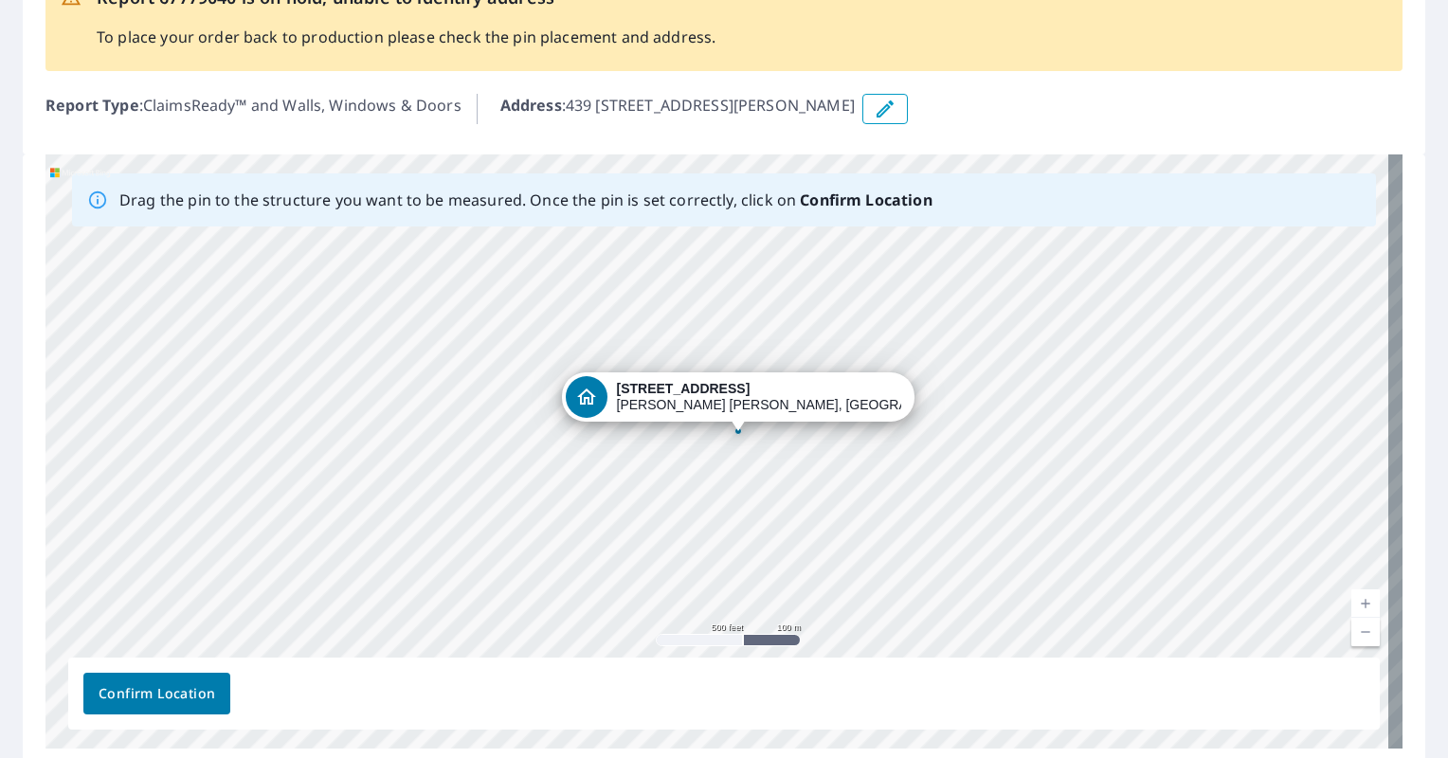
click at [1353, 599] on link "Current Level 16, Zoom In" at bounding box center [1365, 603] width 28 height 28
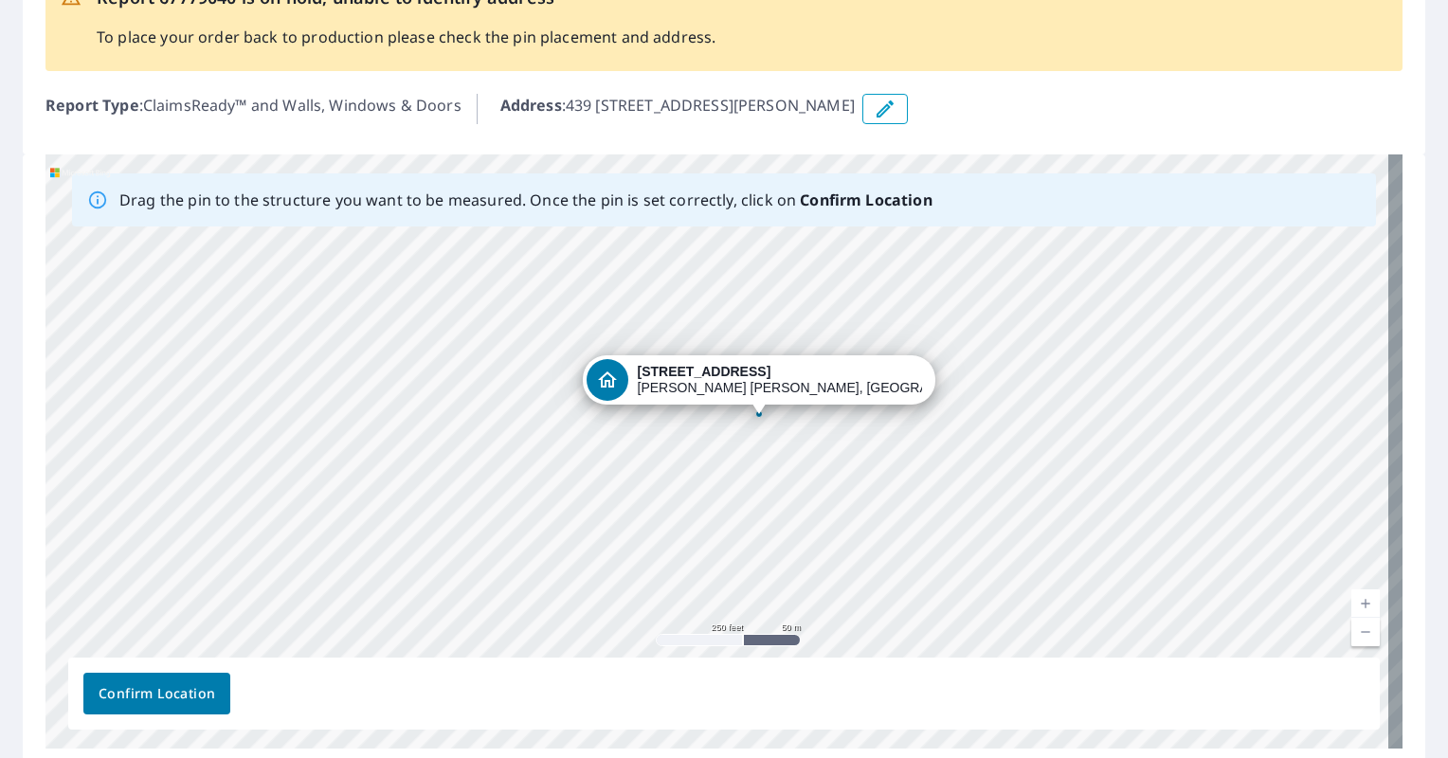
click at [1353, 599] on link "Current Level 17, Zoom In" at bounding box center [1365, 603] width 28 height 28
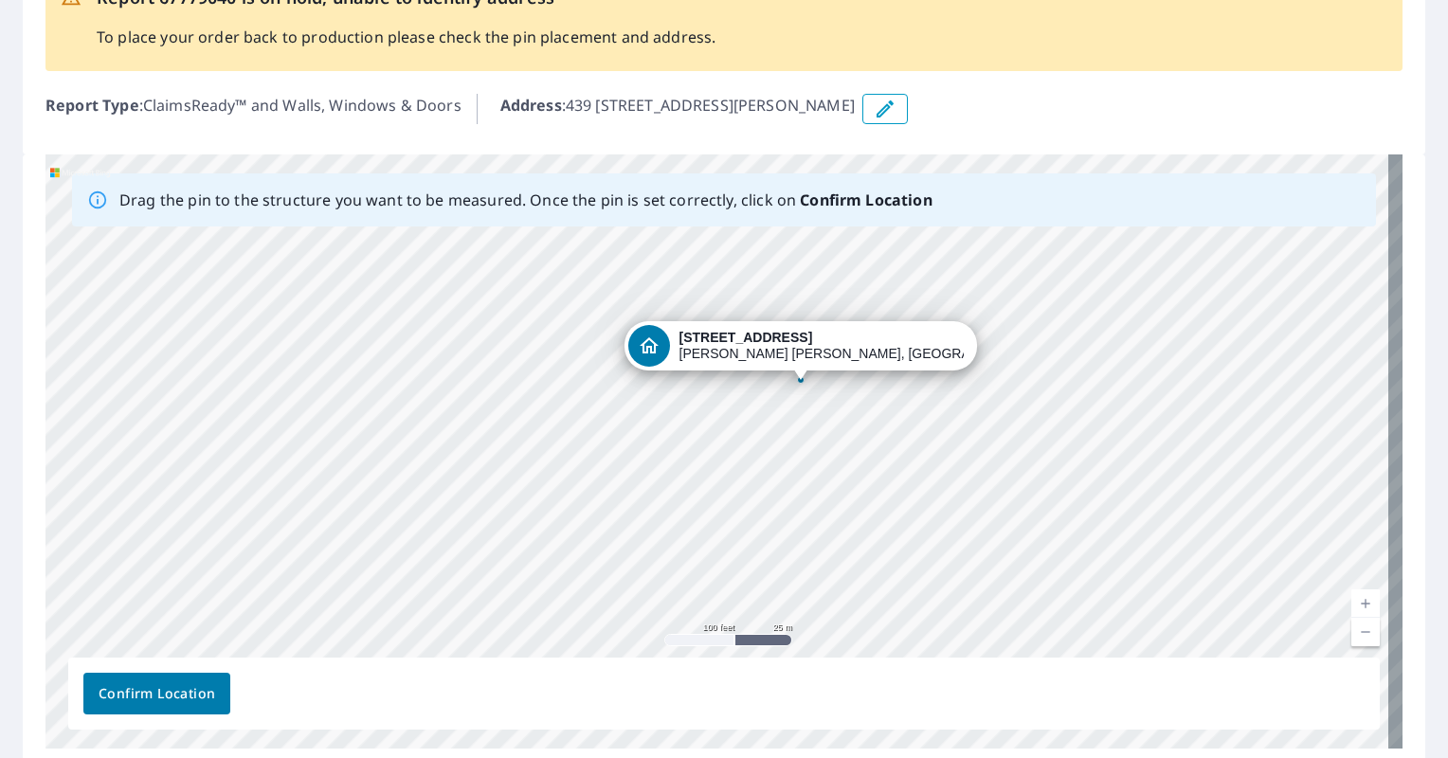
click at [1351, 598] on link "Current Level 18, Zoom In" at bounding box center [1365, 603] width 28 height 28
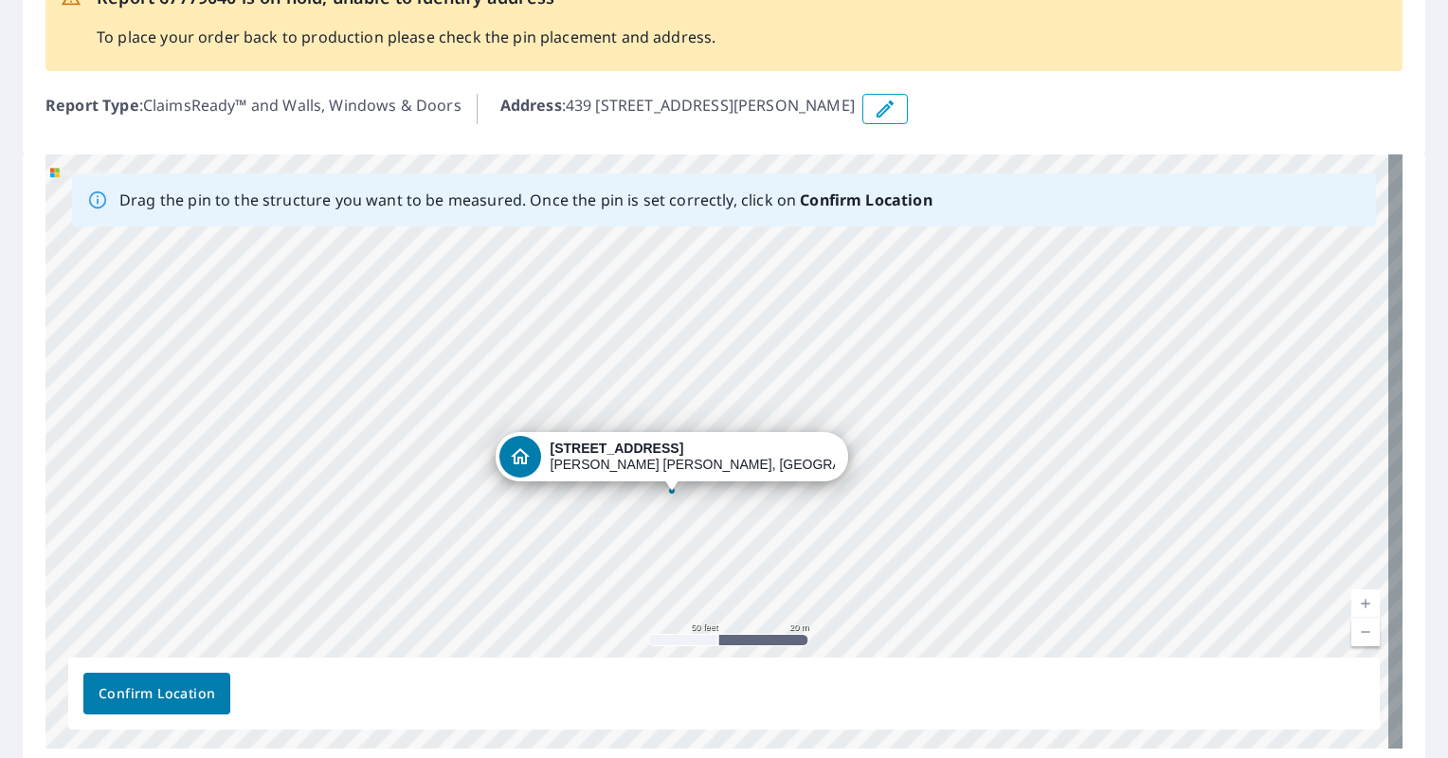
drag, startPoint x: 1103, startPoint y: 326, endPoint x: 891, endPoint y: 505, distance: 277.7
click at [891, 505] on div "439 [STREET_ADDRESS][PERSON_NAME]" at bounding box center [723, 451] width 1357 height 594
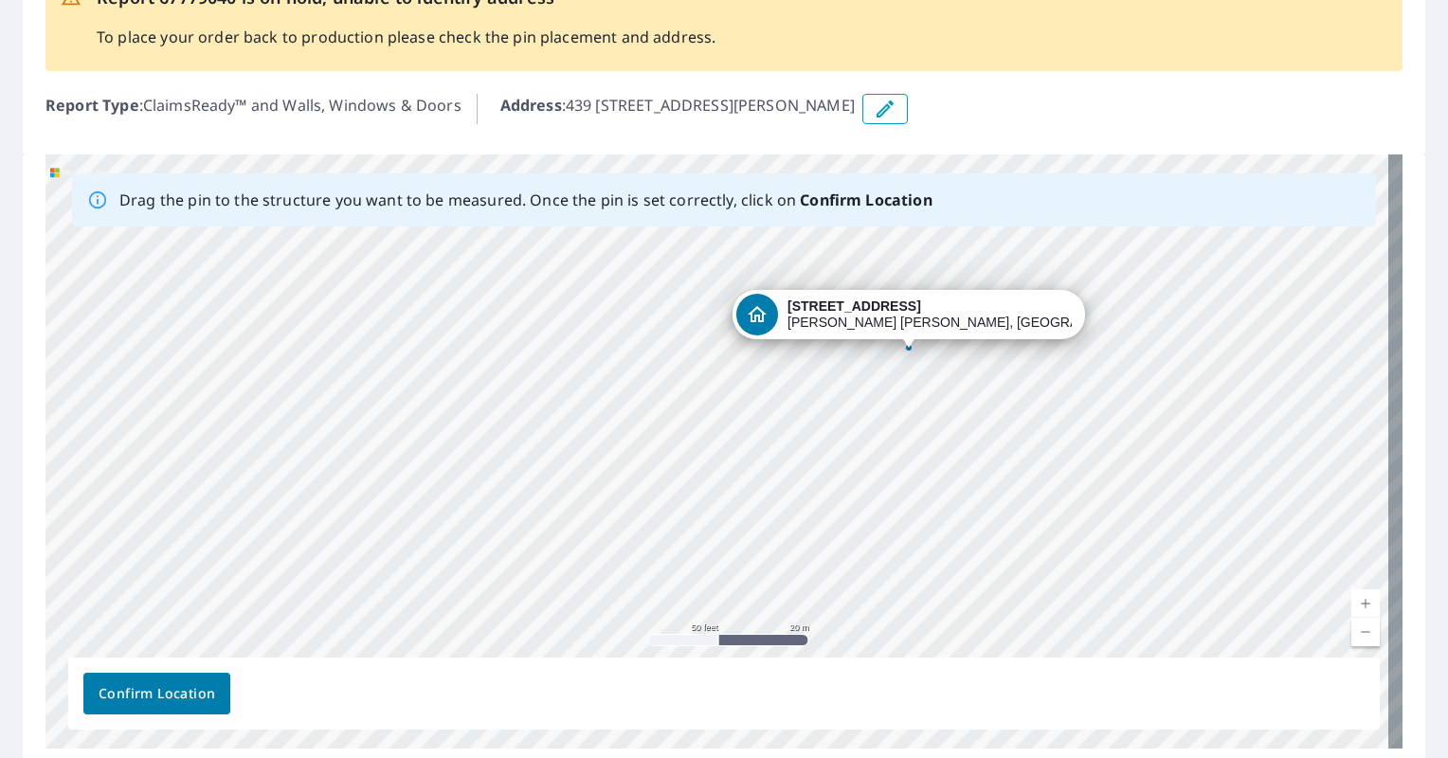
drag, startPoint x: 670, startPoint y: 488, endPoint x: 907, endPoint y: 346, distance: 276.2
click at [907, 346] on div "439 [STREET_ADDRESS][PERSON_NAME]" at bounding box center [723, 451] width 1357 height 594
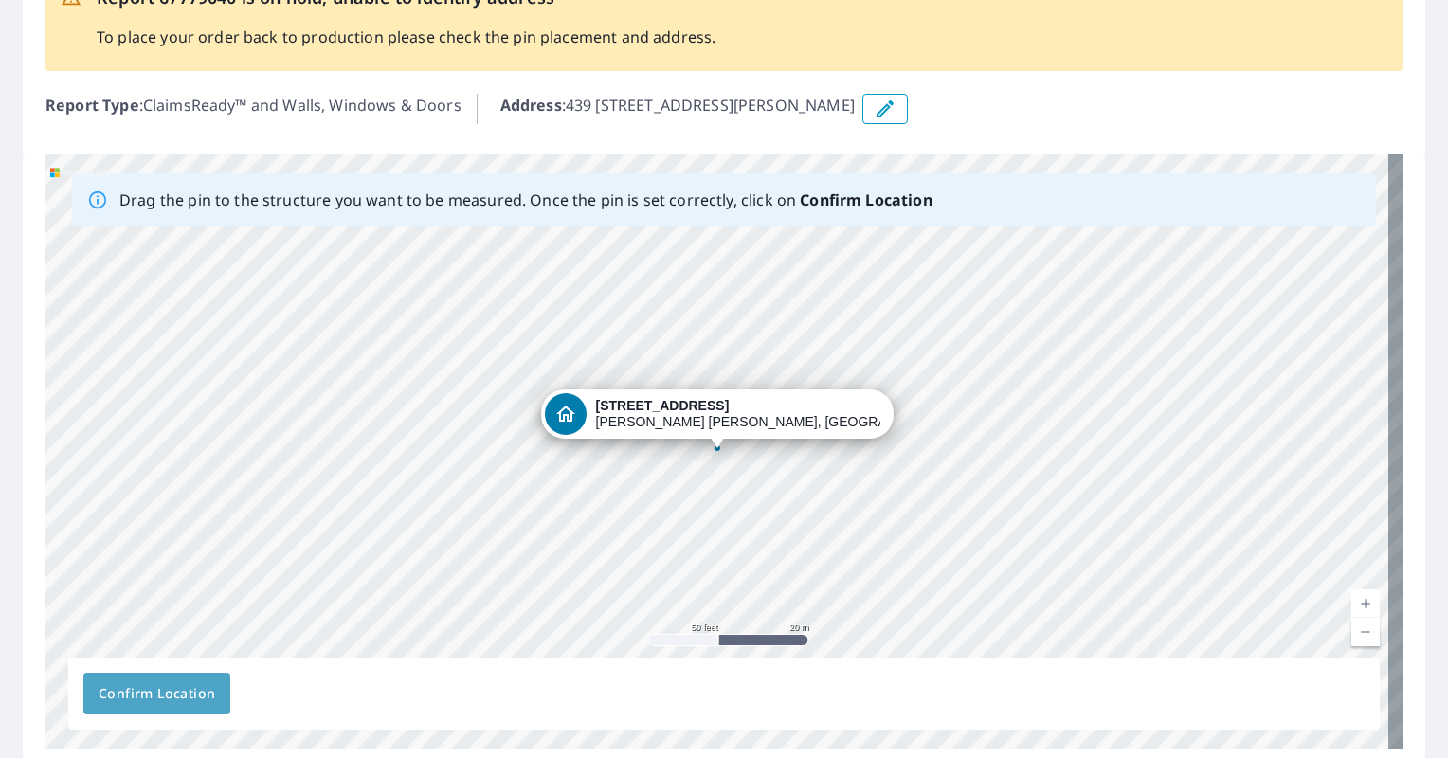
click at [179, 687] on span "Confirm Location" at bounding box center [157, 694] width 117 height 24
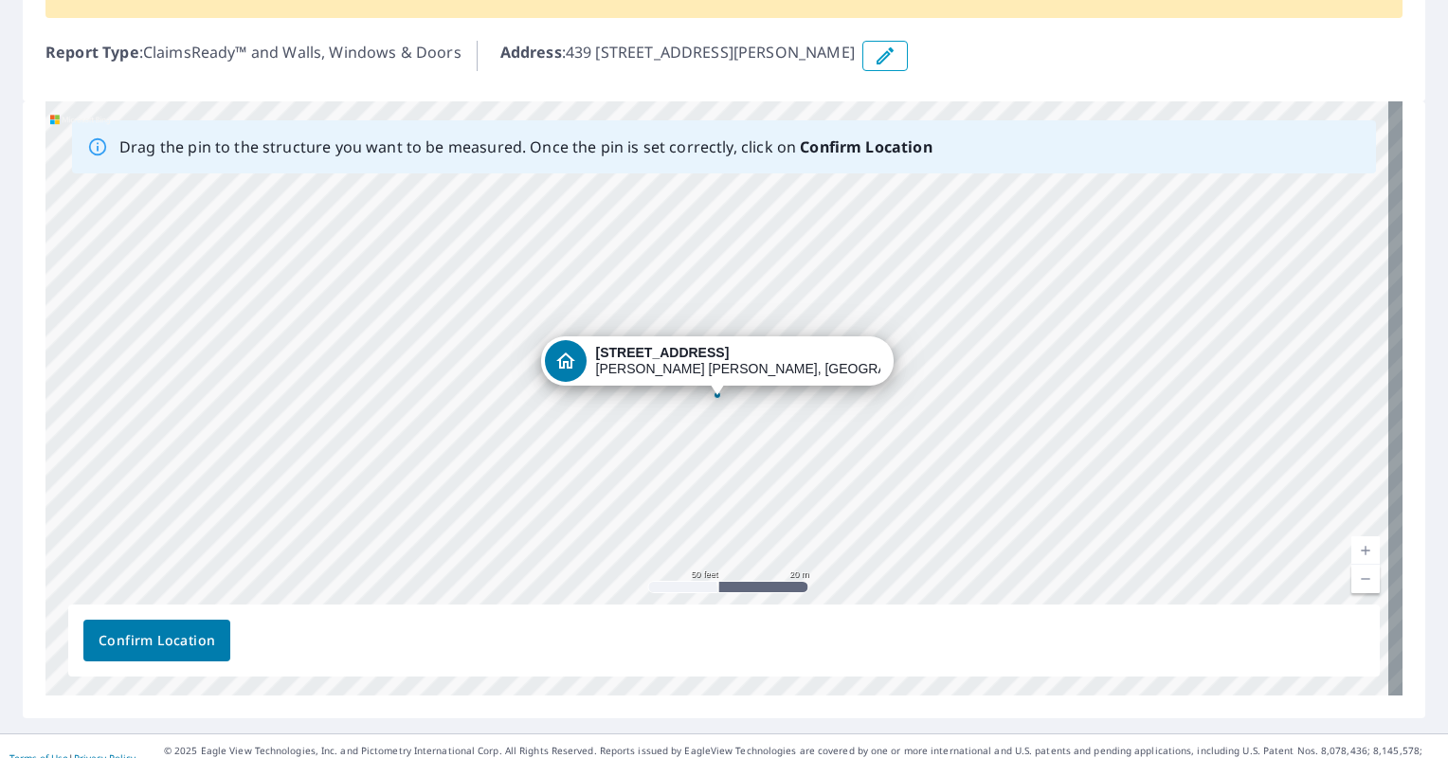
scroll to position [269, 0]
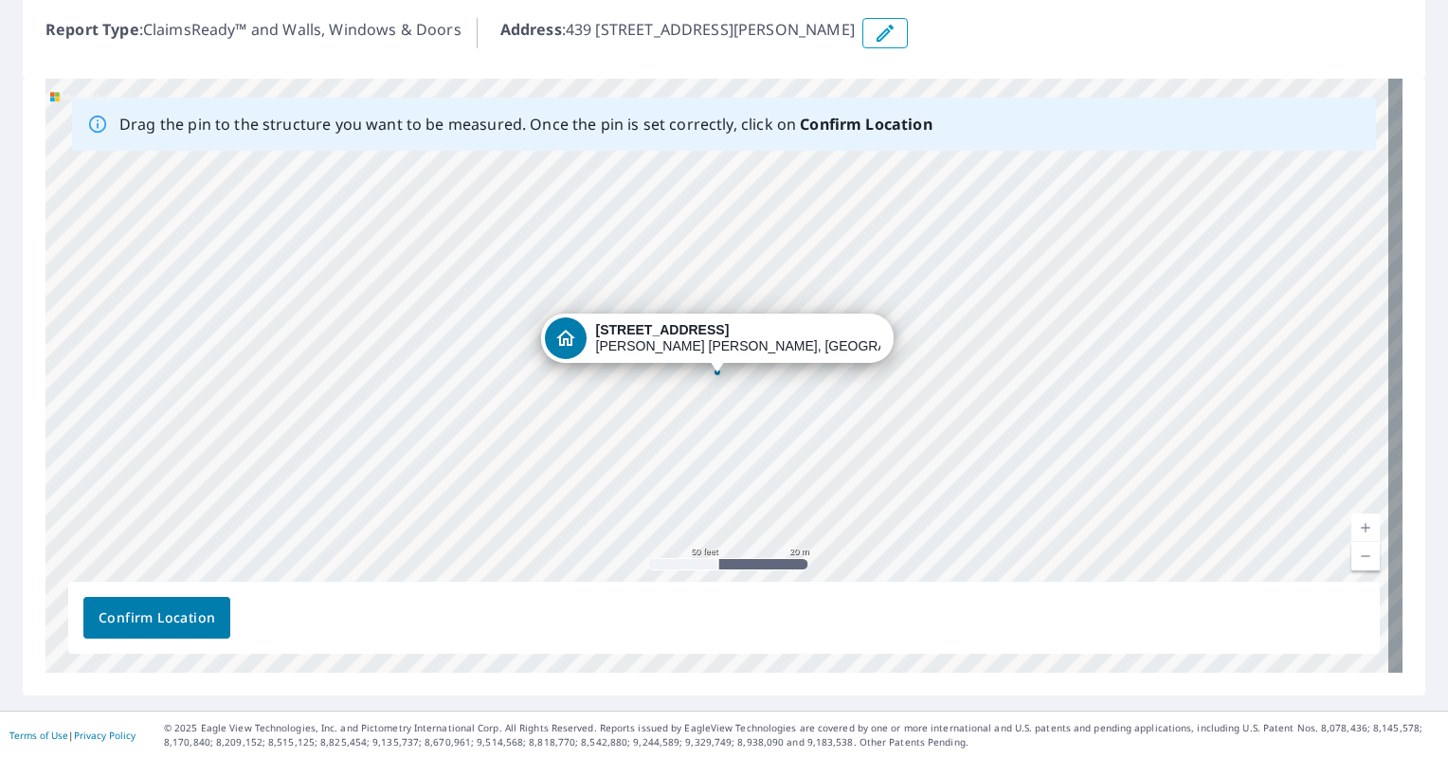
click at [205, 610] on span "Confirm Location" at bounding box center [157, 618] width 117 height 24
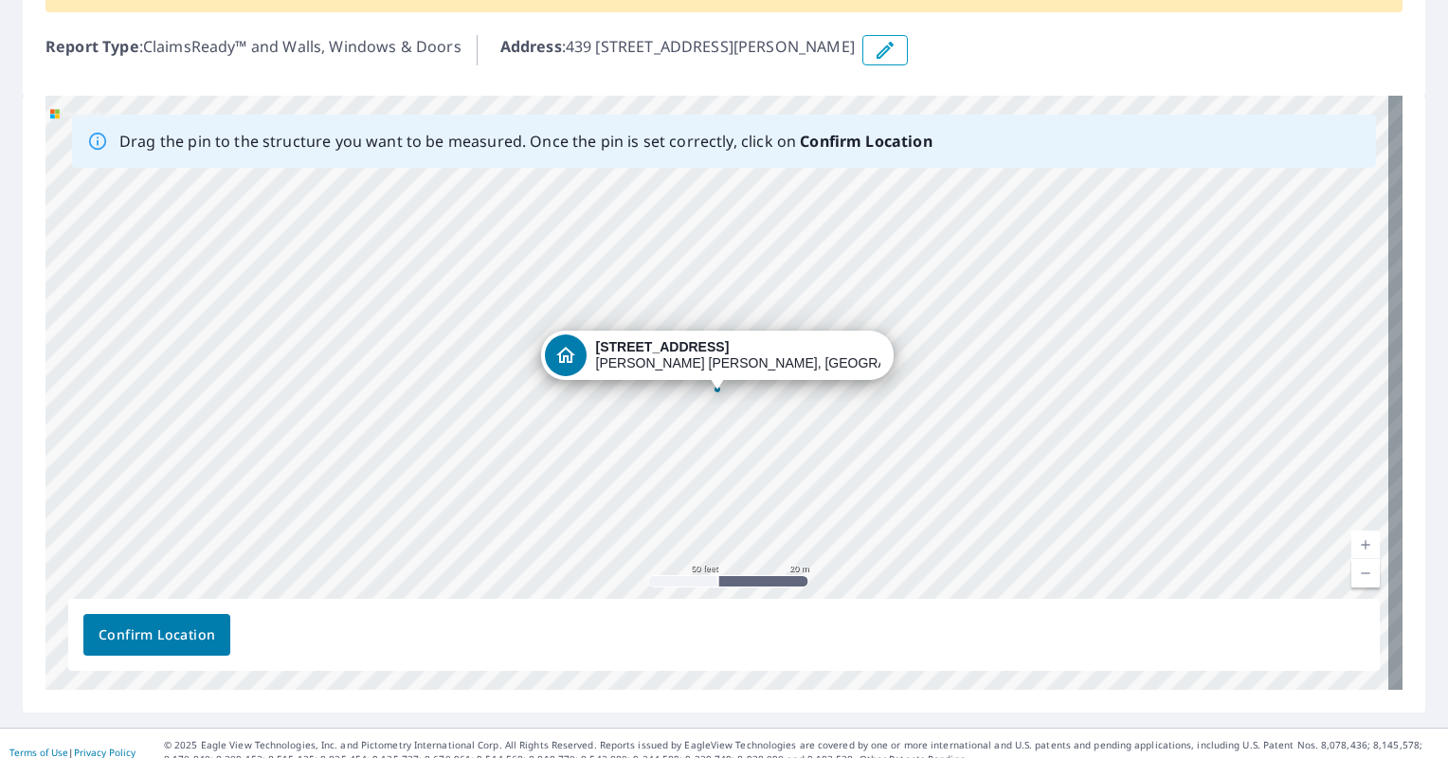
scroll to position [267, 0]
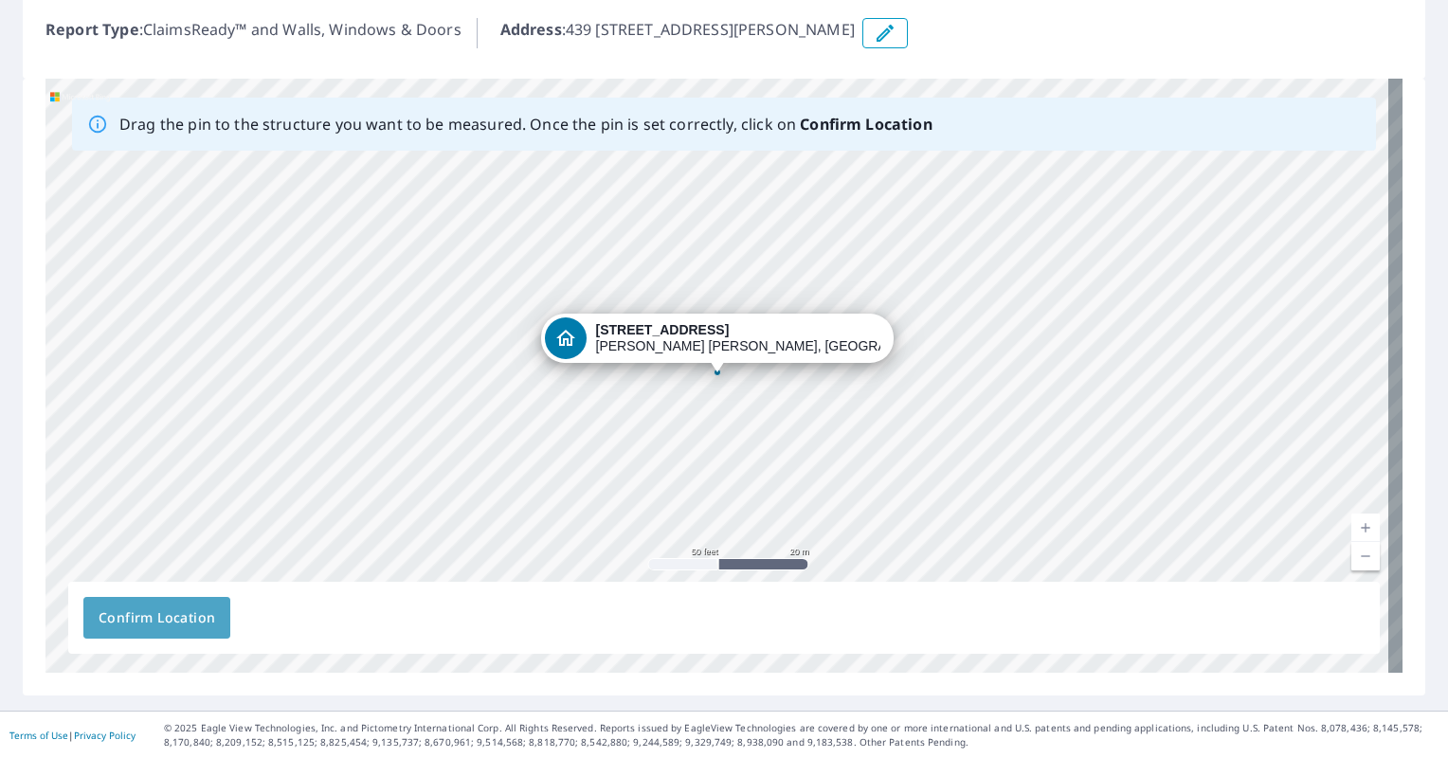
click at [178, 600] on button "Confirm Location" at bounding box center [156, 618] width 147 height 42
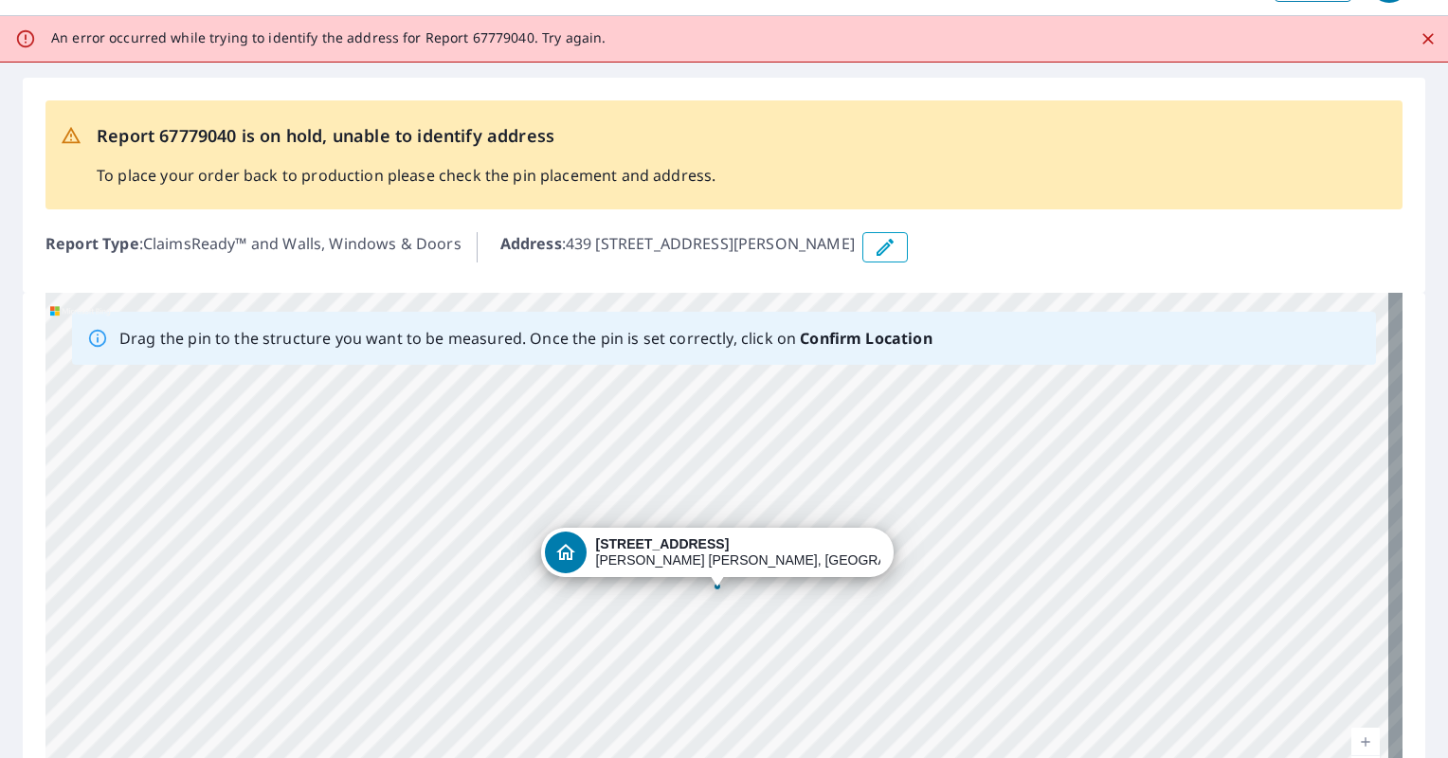
scroll to position [0, 0]
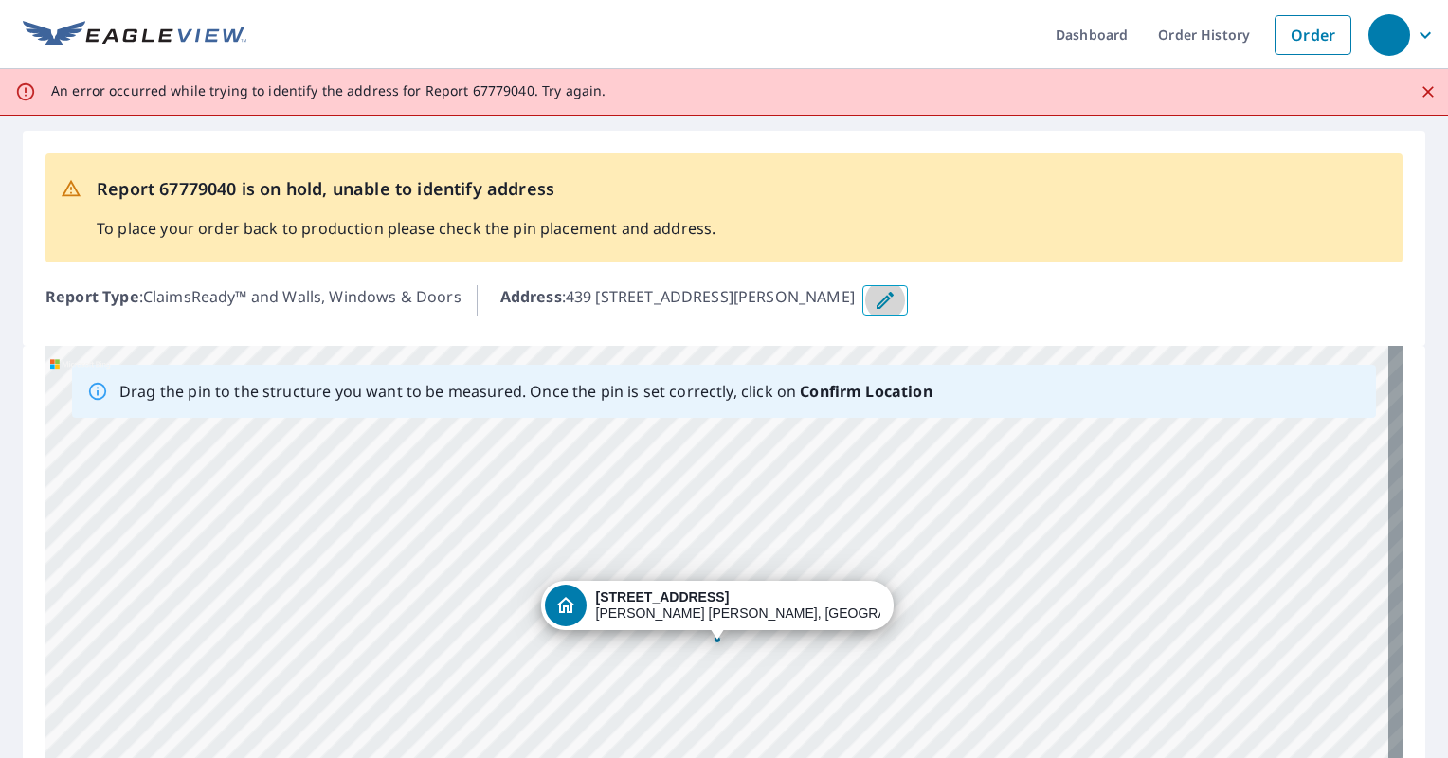
click at [896, 297] on icon "button" at bounding box center [885, 300] width 23 height 23
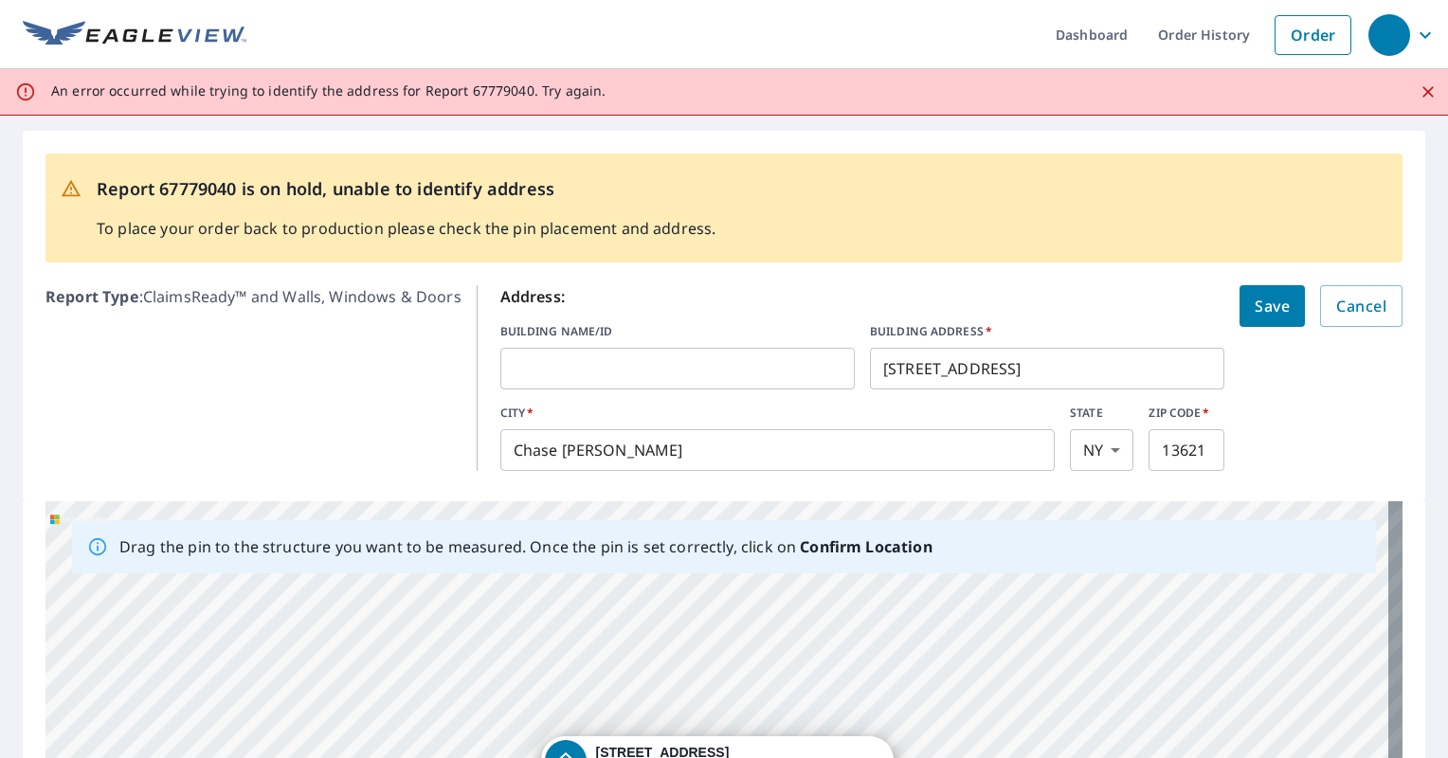
click at [929, 366] on input "[STREET_ADDRESS]" at bounding box center [1047, 368] width 354 height 53
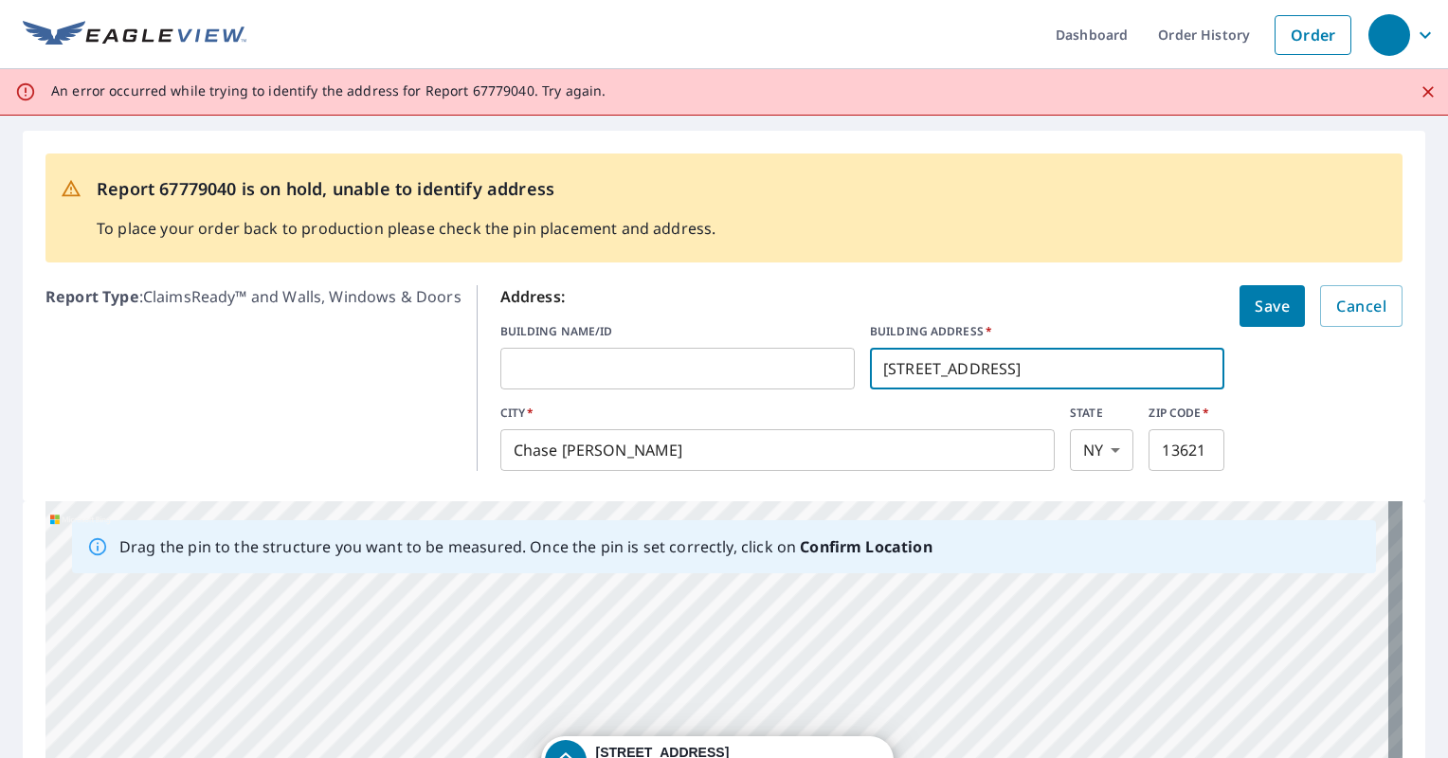
type input "[STREET_ADDRESS]"
click at [1254, 299] on span "Save" at bounding box center [1271, 306] width 35 height 27
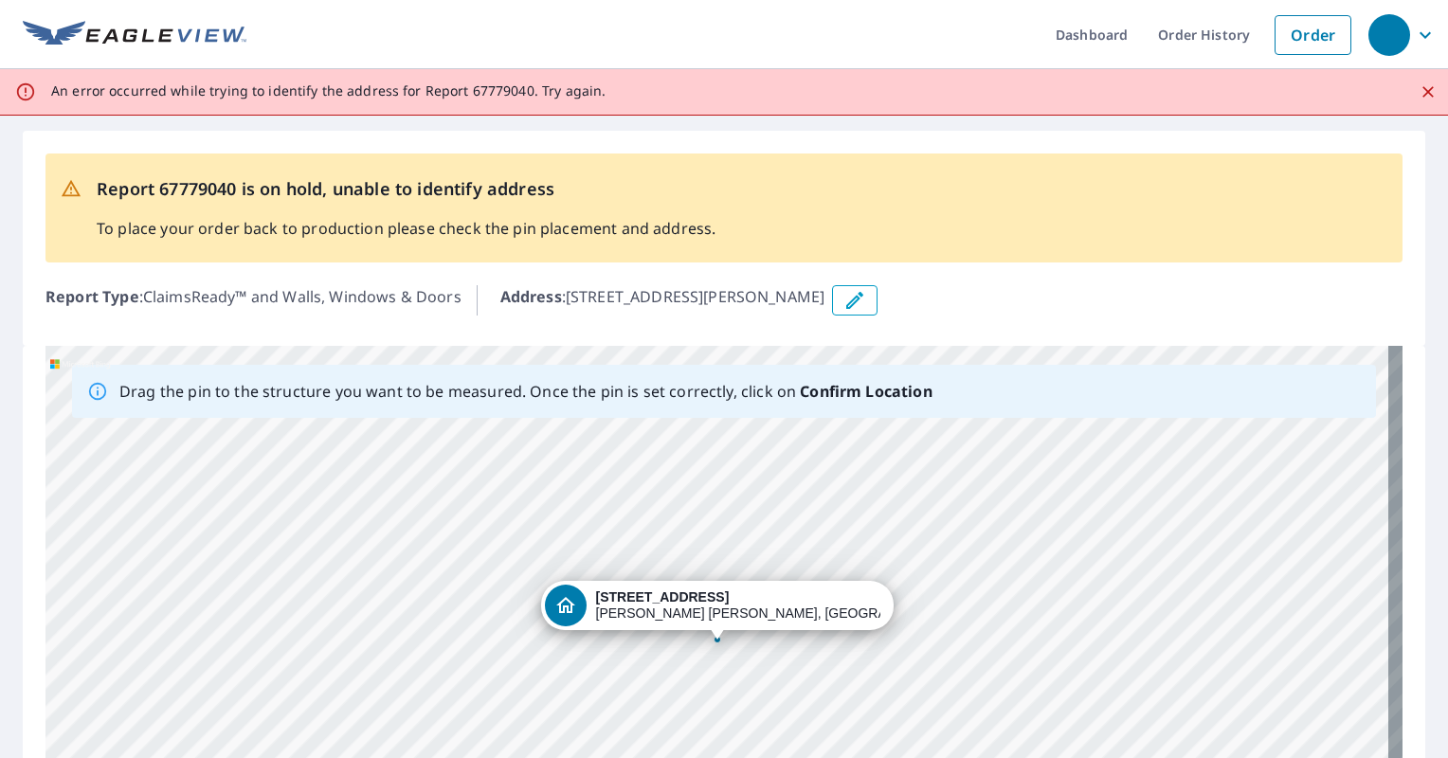
scroll to position [267, 0]
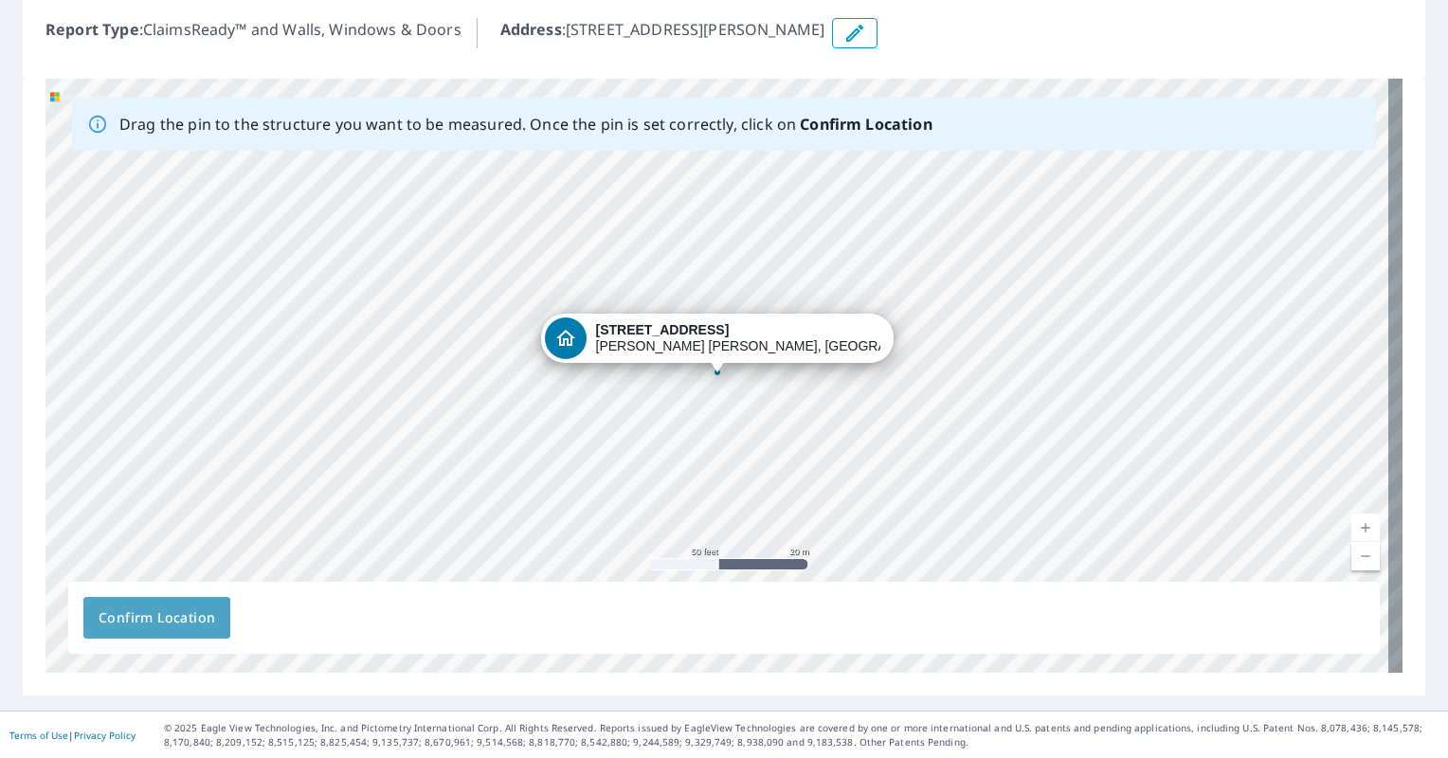
click at [170, 622] on span "Confirm Location" at bounding box center [157, 618] width 117 height 24
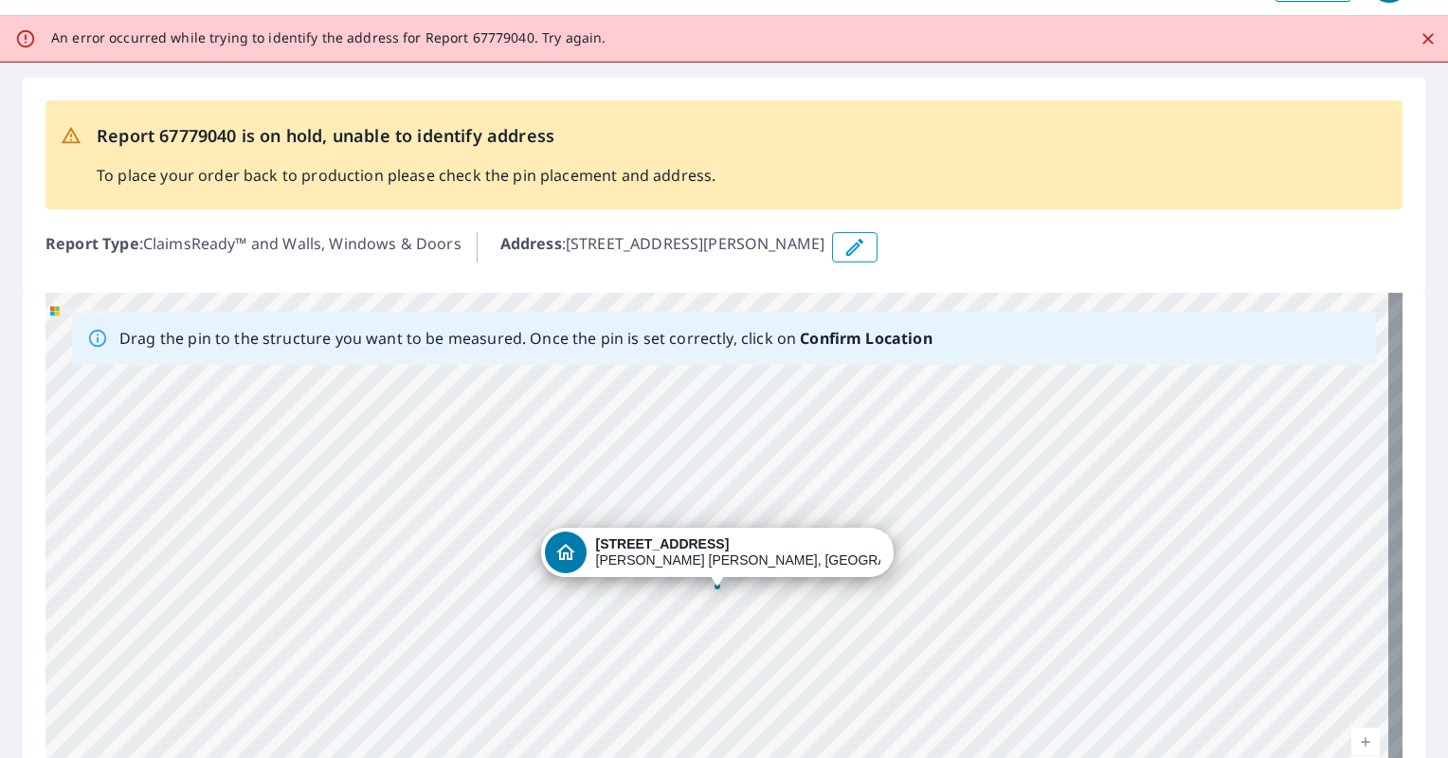
scroll to position [0, 0]
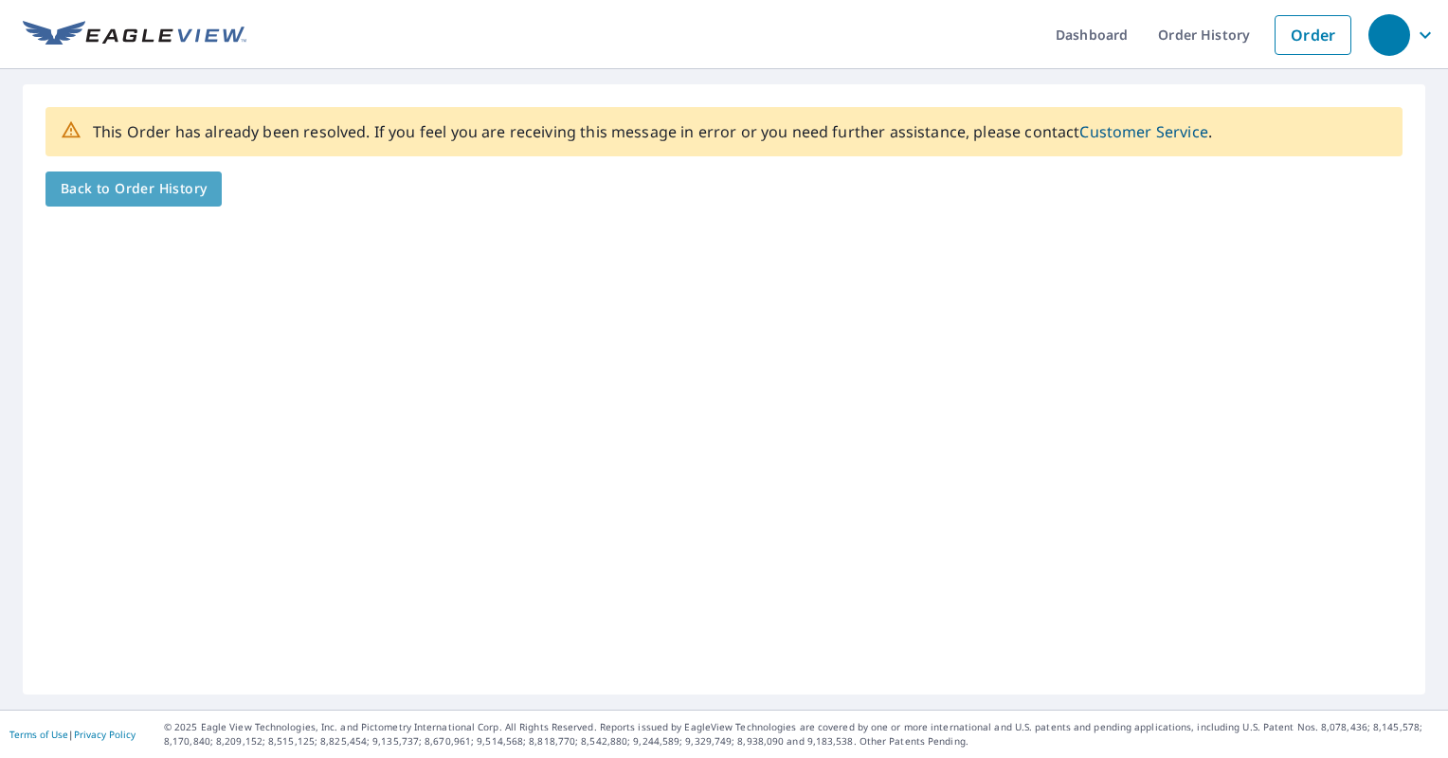
click at [147, 192] on span "Back to Order History" at bounding box center [134, 189] width 146 height 24
click at [148, 193] on span "Back to Order History" at bounding box center [134, 189] width 146 height 24
